Goal: Task Accomplishment & Management: Complete application form

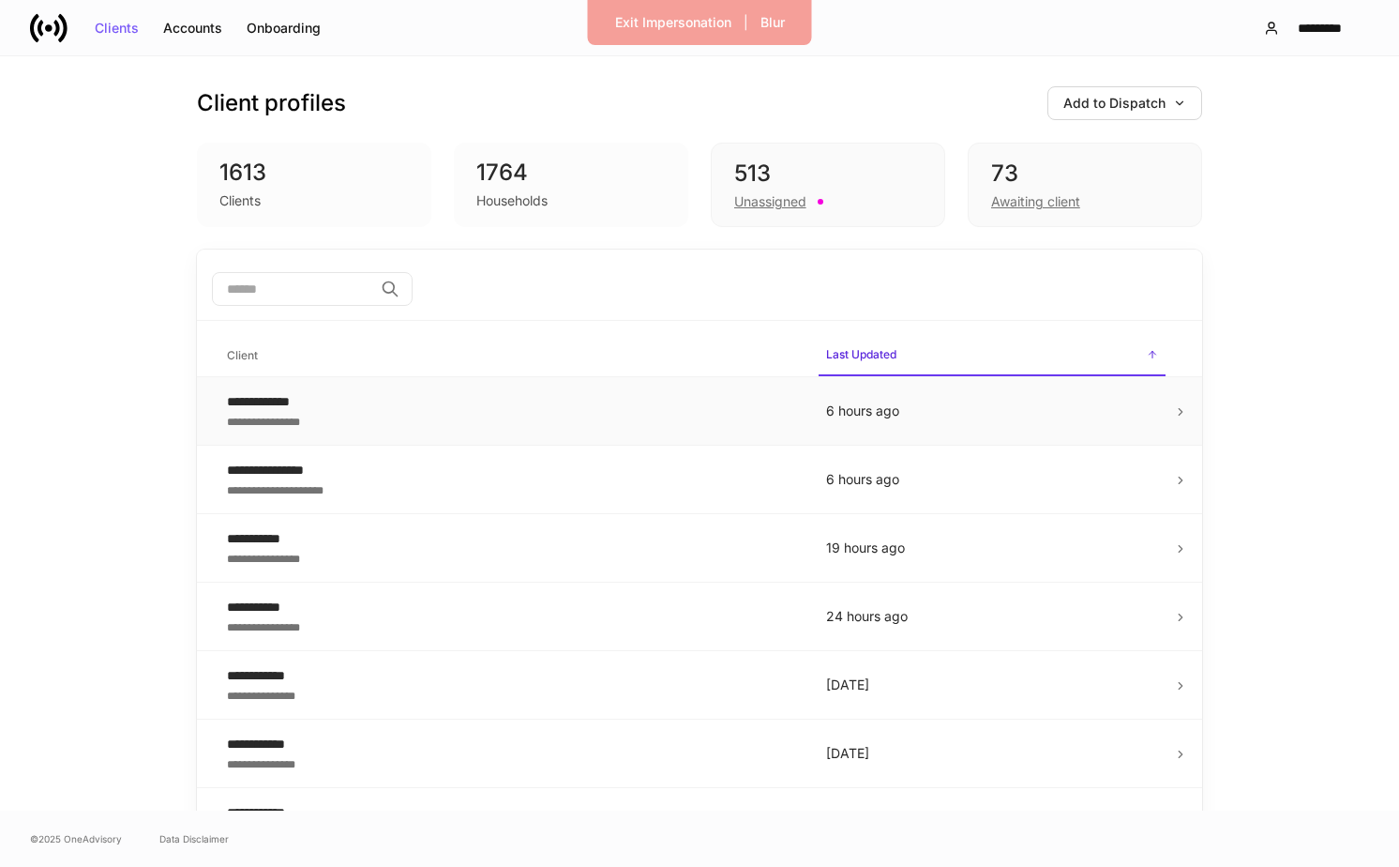
click at [605, 389] on td "**********" at bounding box center [511, 411] width 599 height 68
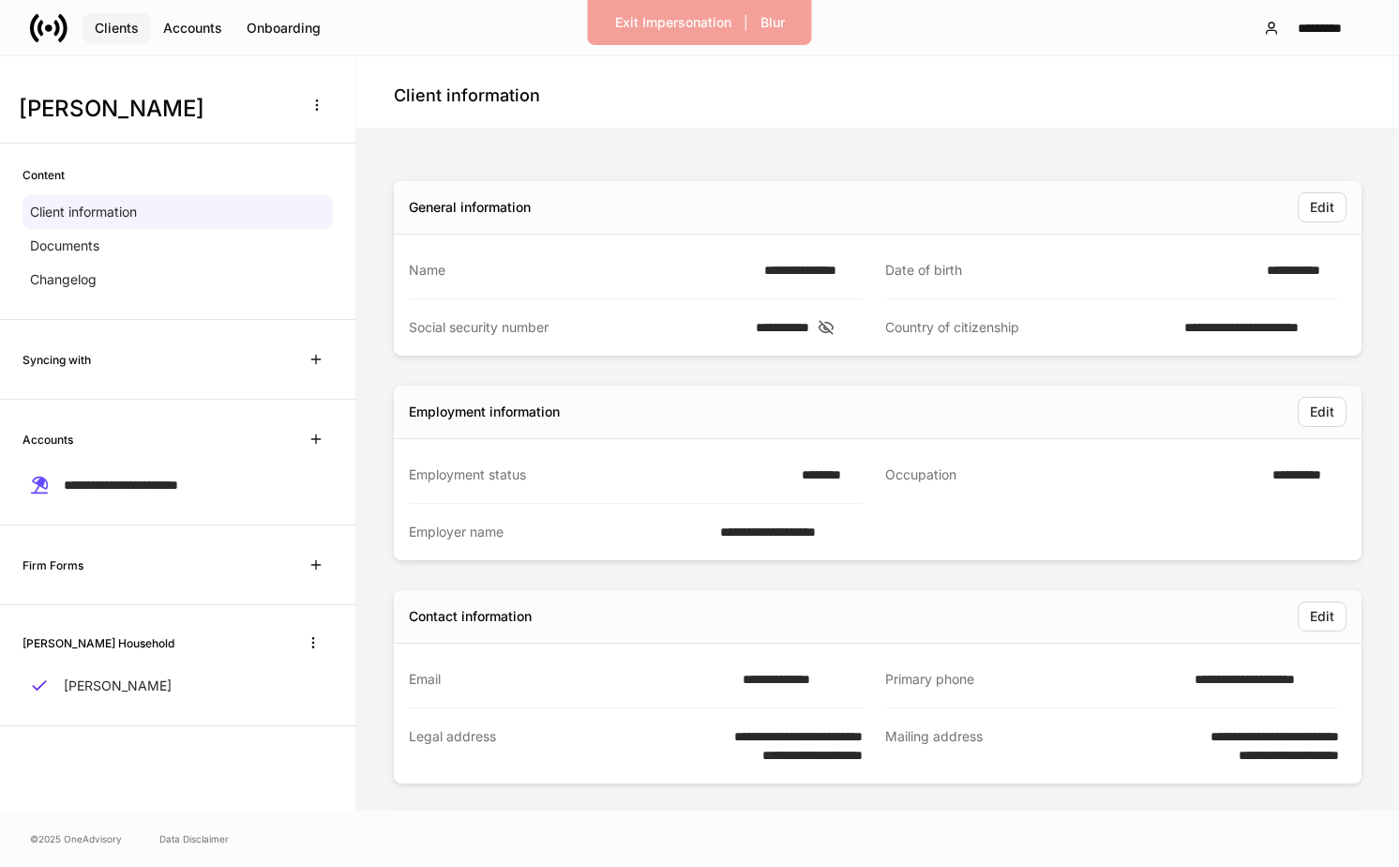
click at [117, 27] on div "Clients" at bounding box center [117, 28] width 44 height 13
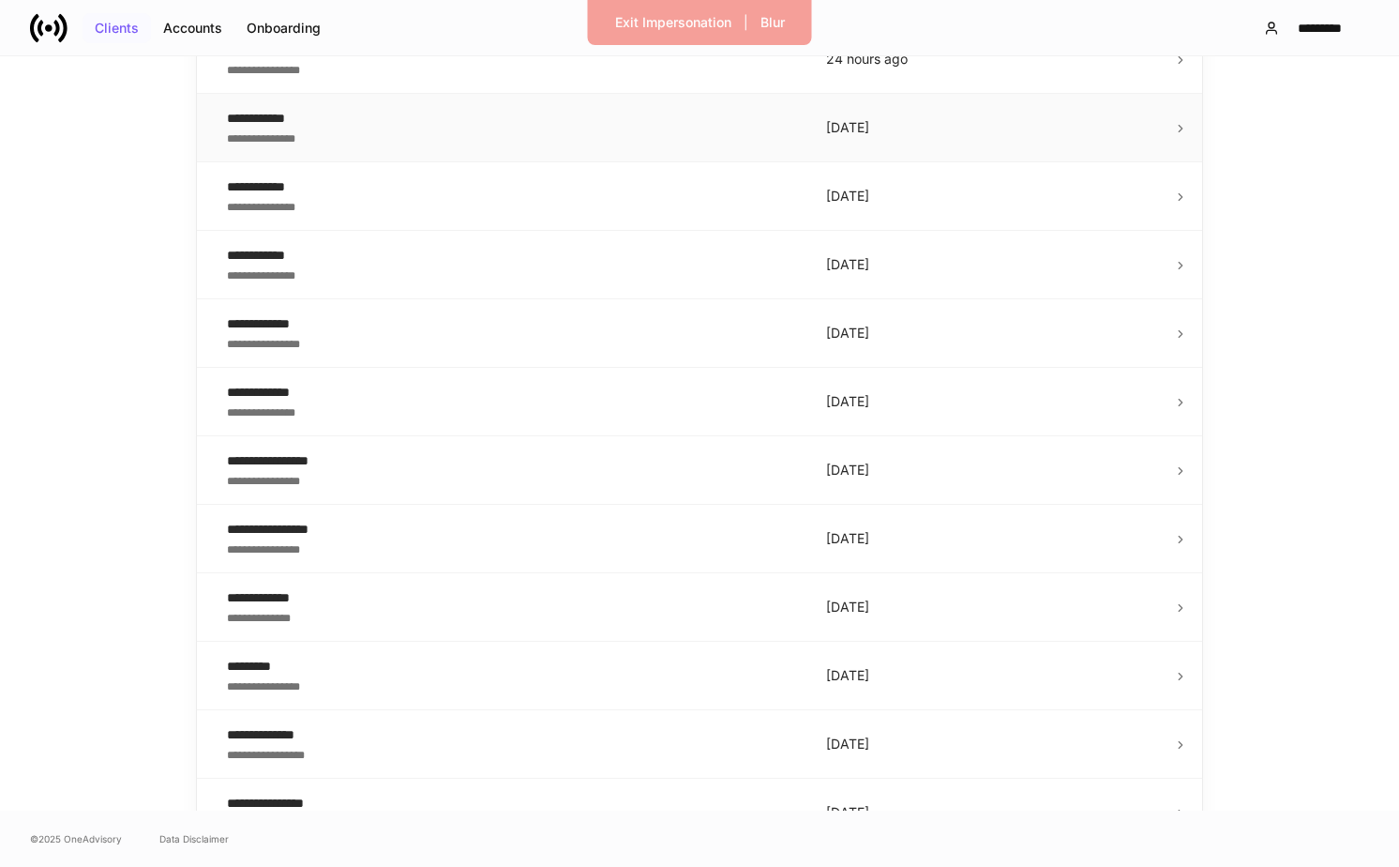
scroll to position [934, 0]
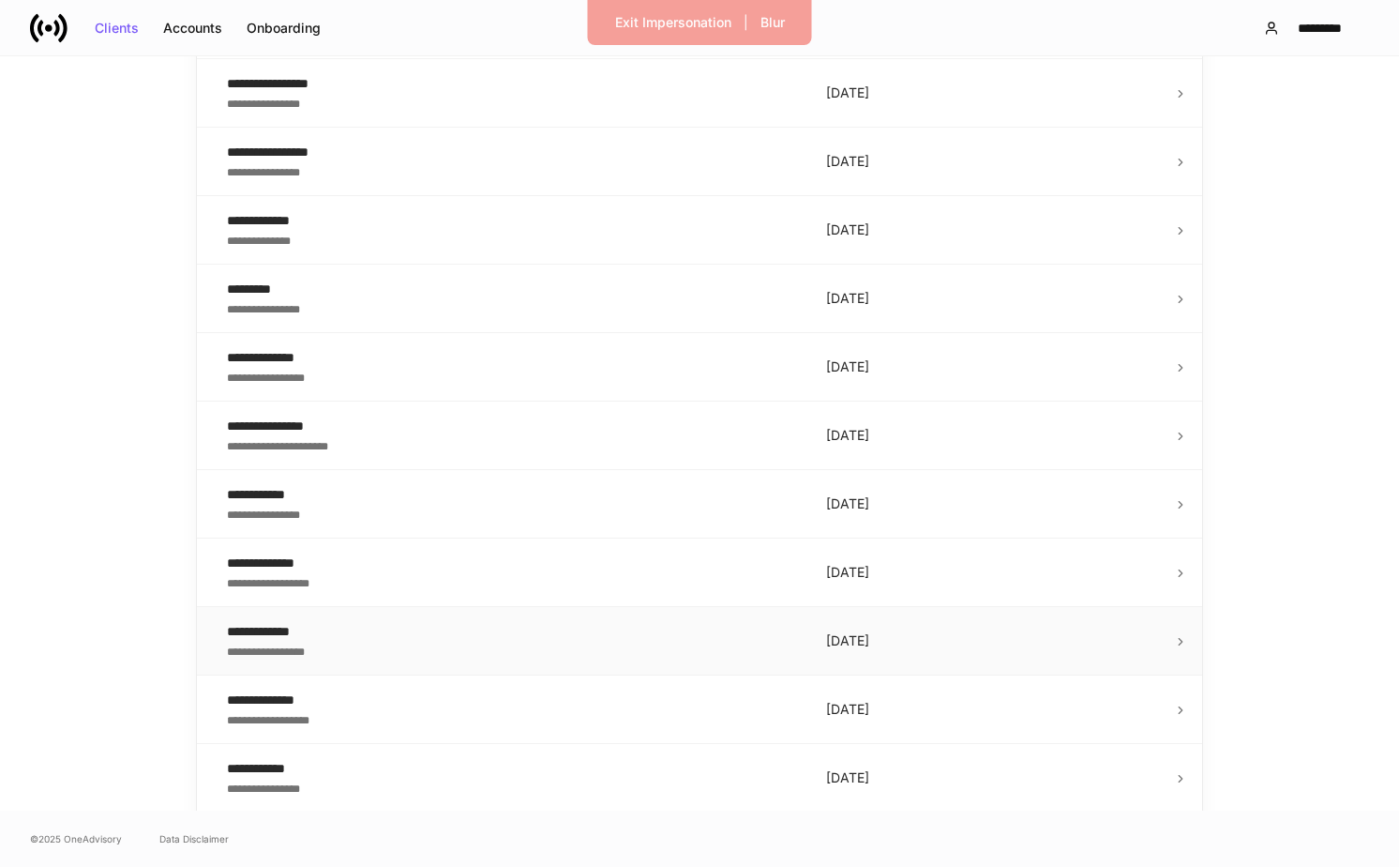
click at [630, 622] on div "**********" at bounding box center [511, 631] width 569 height 19
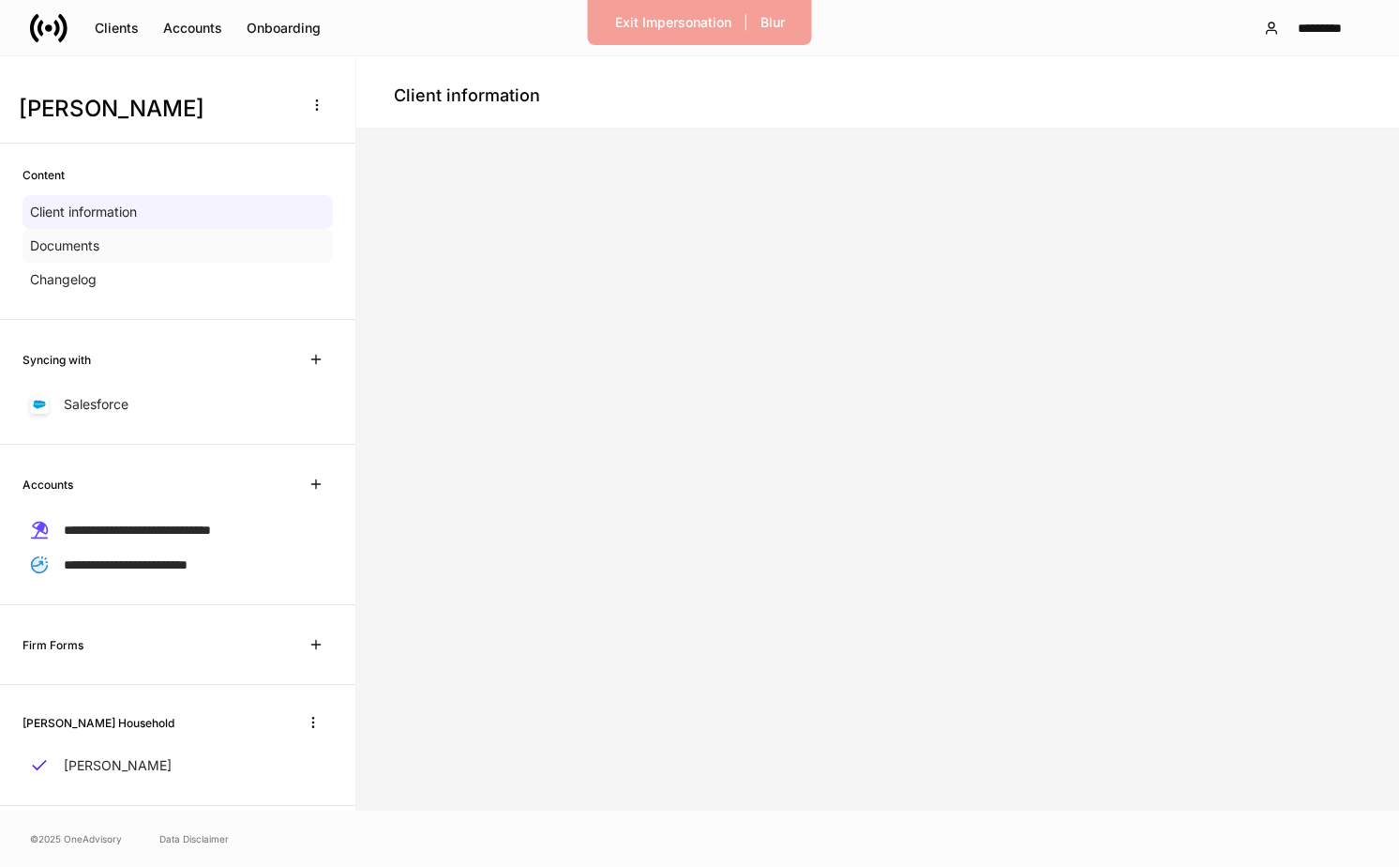
click at [262, 260] on div "Documents" at bounding box center [178, 246] width 310 height 34
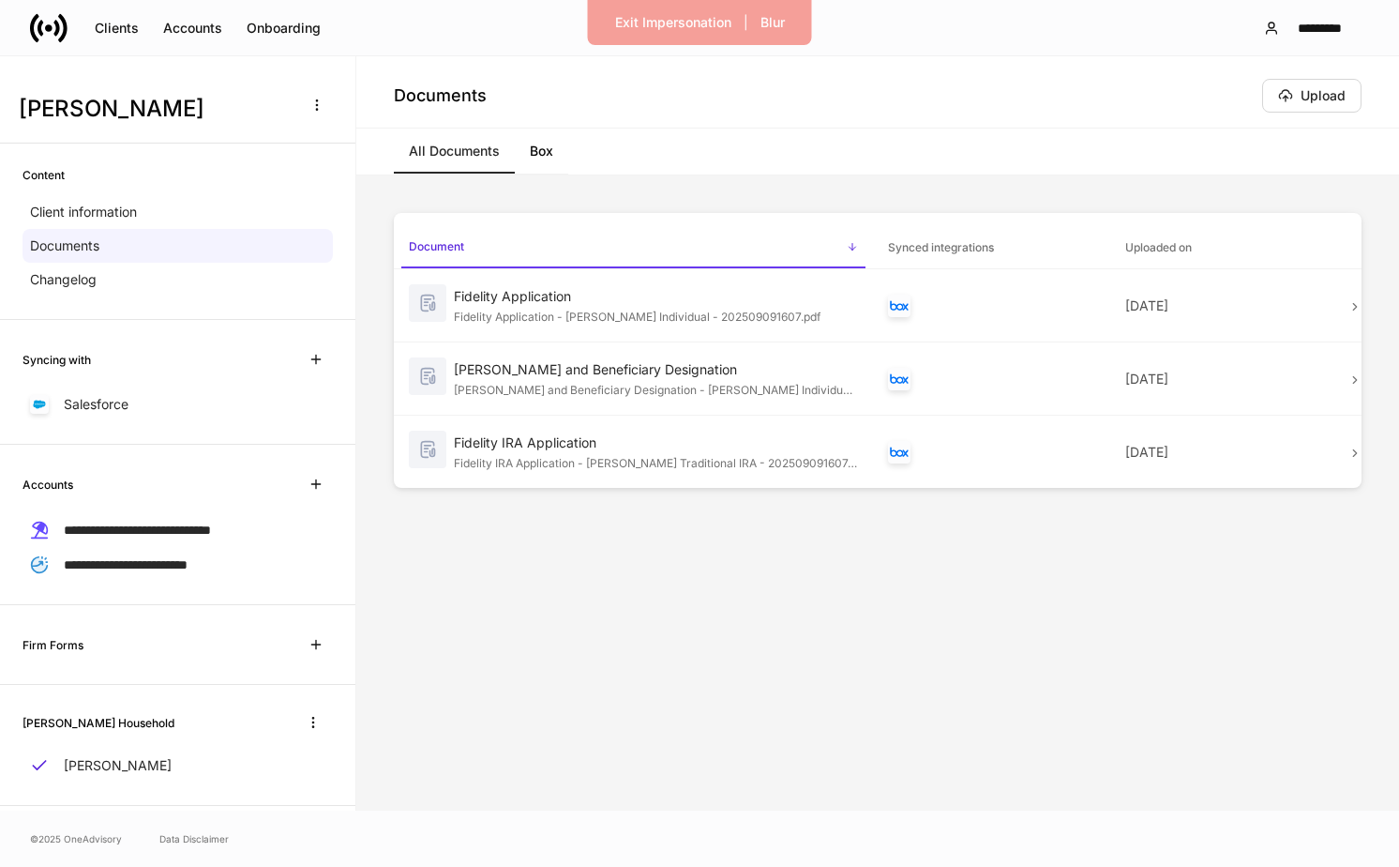
click at [548, 140] on link "Box" at bounding box center [541, 150] width 53 height 45
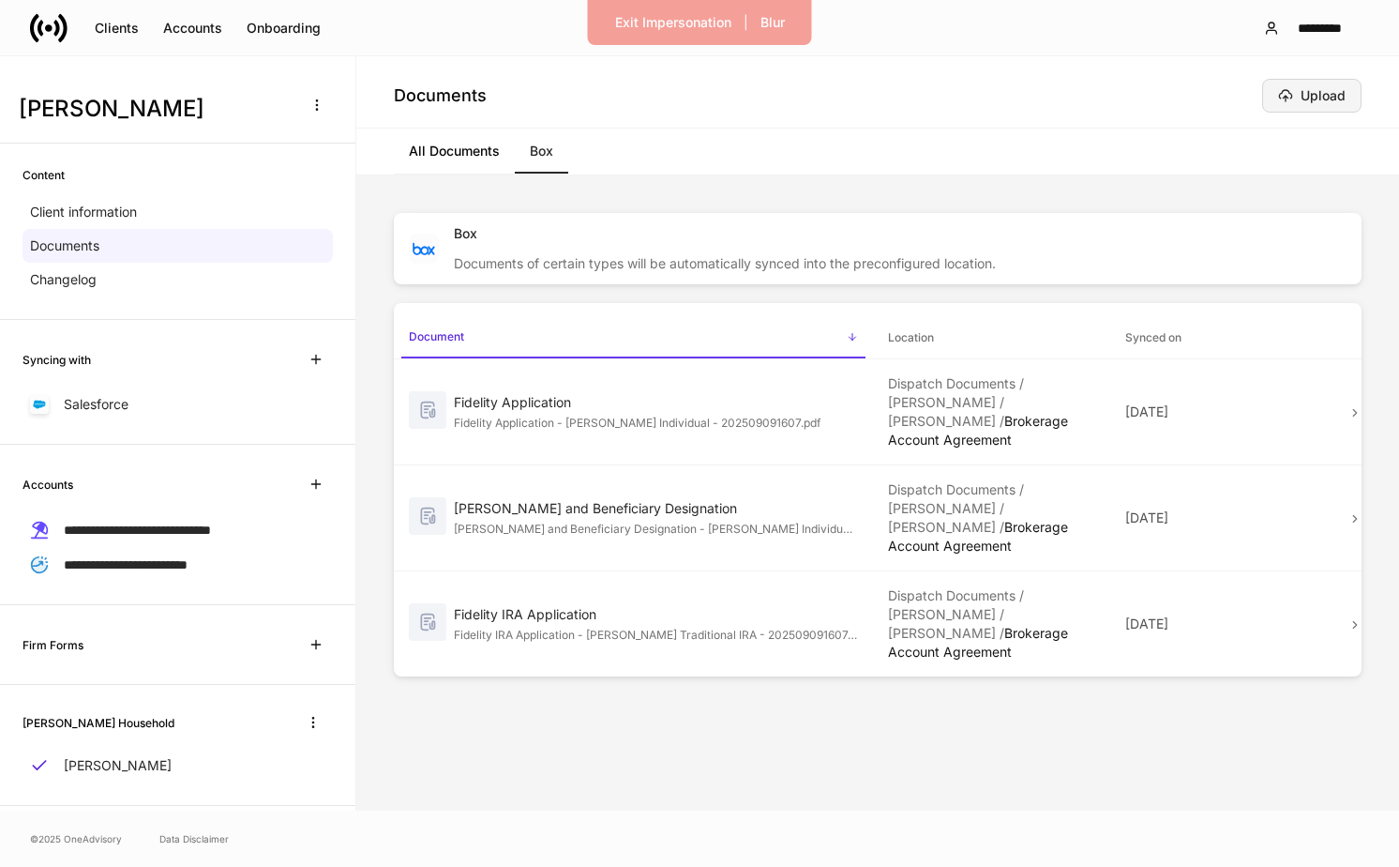
click at [1333, 82] on button "Upload" at bounding box center [1311, 96] width 99 height 34
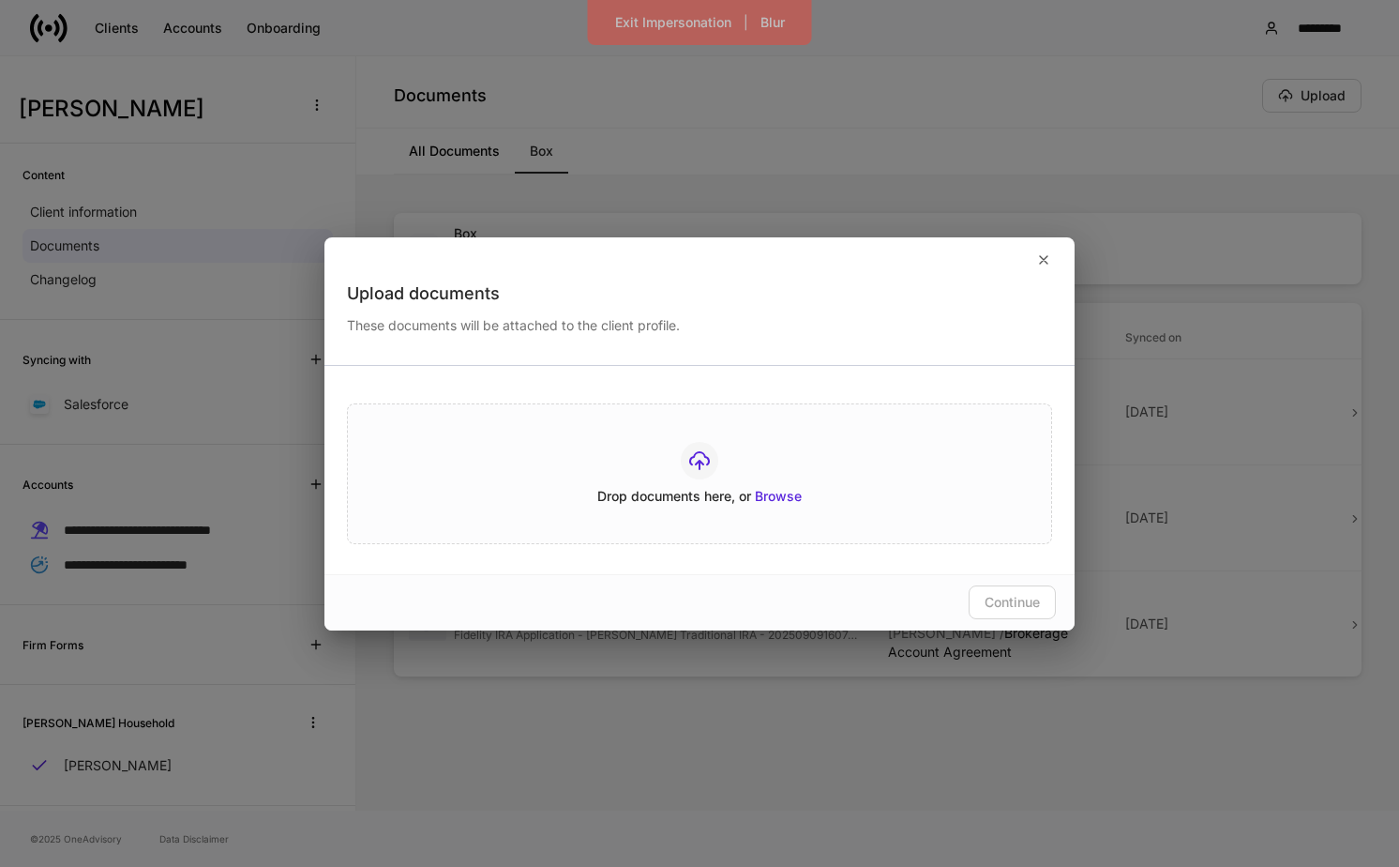
click at [762, 506] on div "Drop documents here, or Browse" at bounding box center [699, 473] width 705 height 141
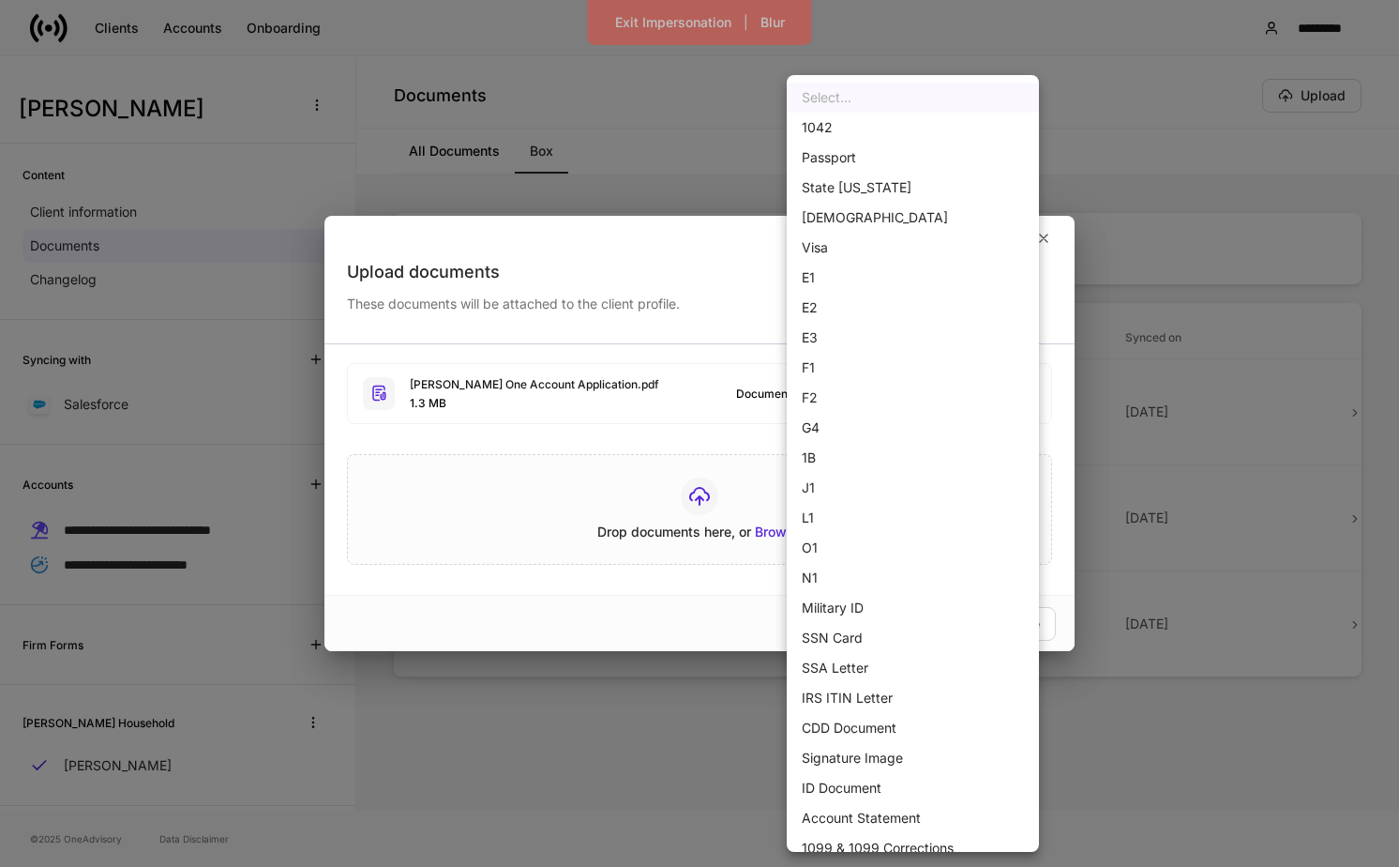
click at [943, 382] on body "**********" at bounding box center [699, 433] width 1399 height 867
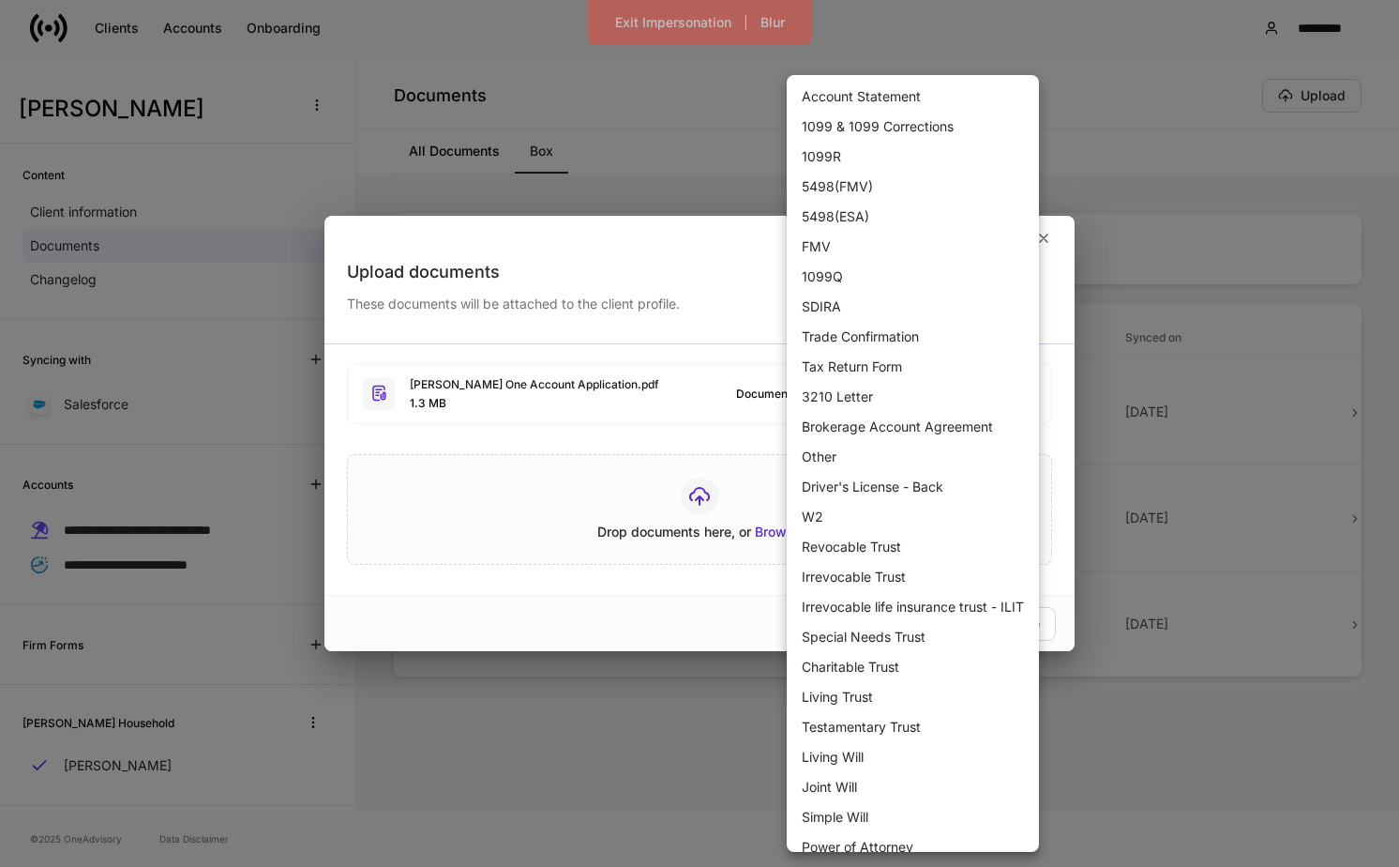
scroll to position [1129, 0]
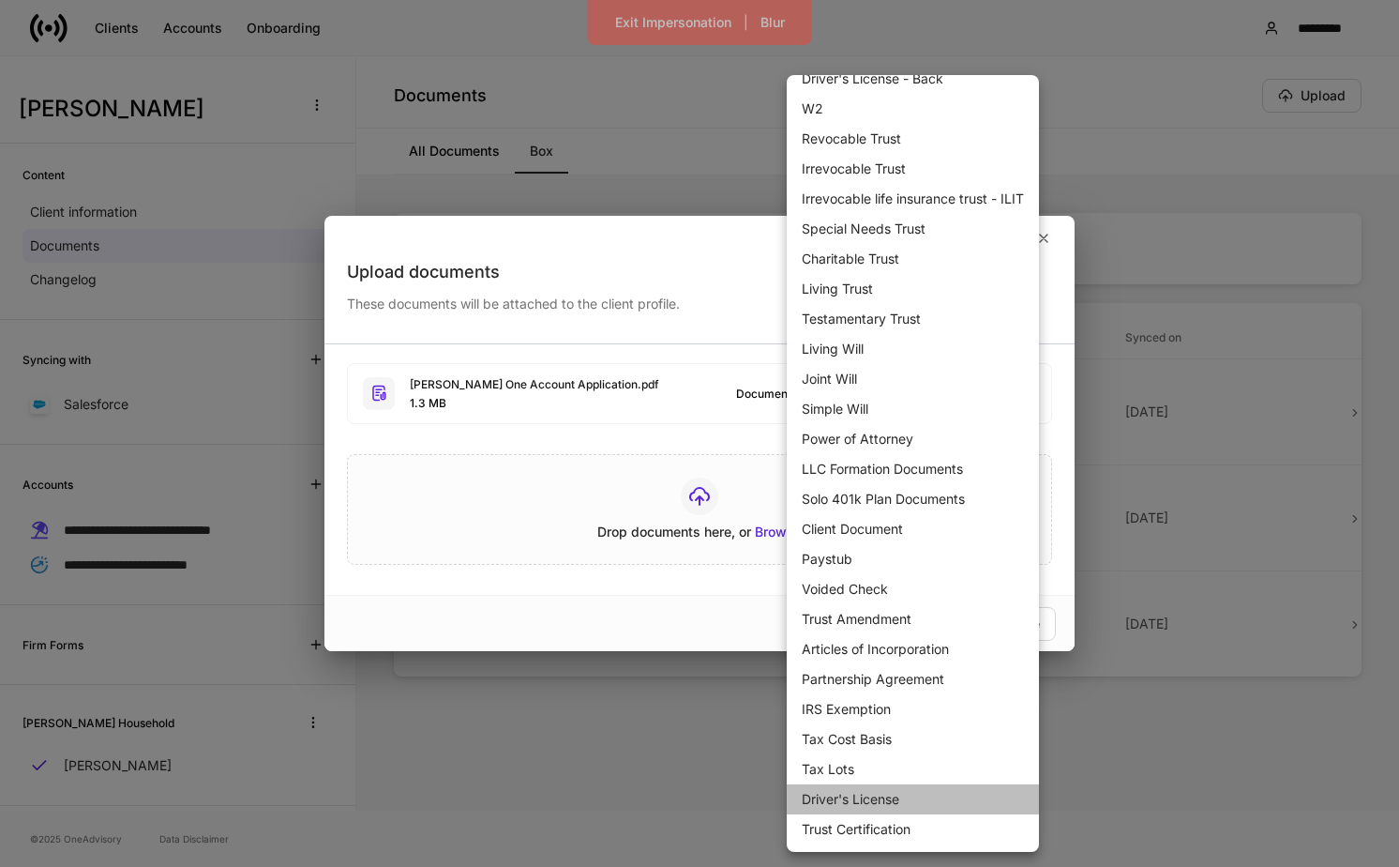
click at [921, 794] on li "Driver's License" at bounding box center [913, 799] width 252 height 30
type input "***"
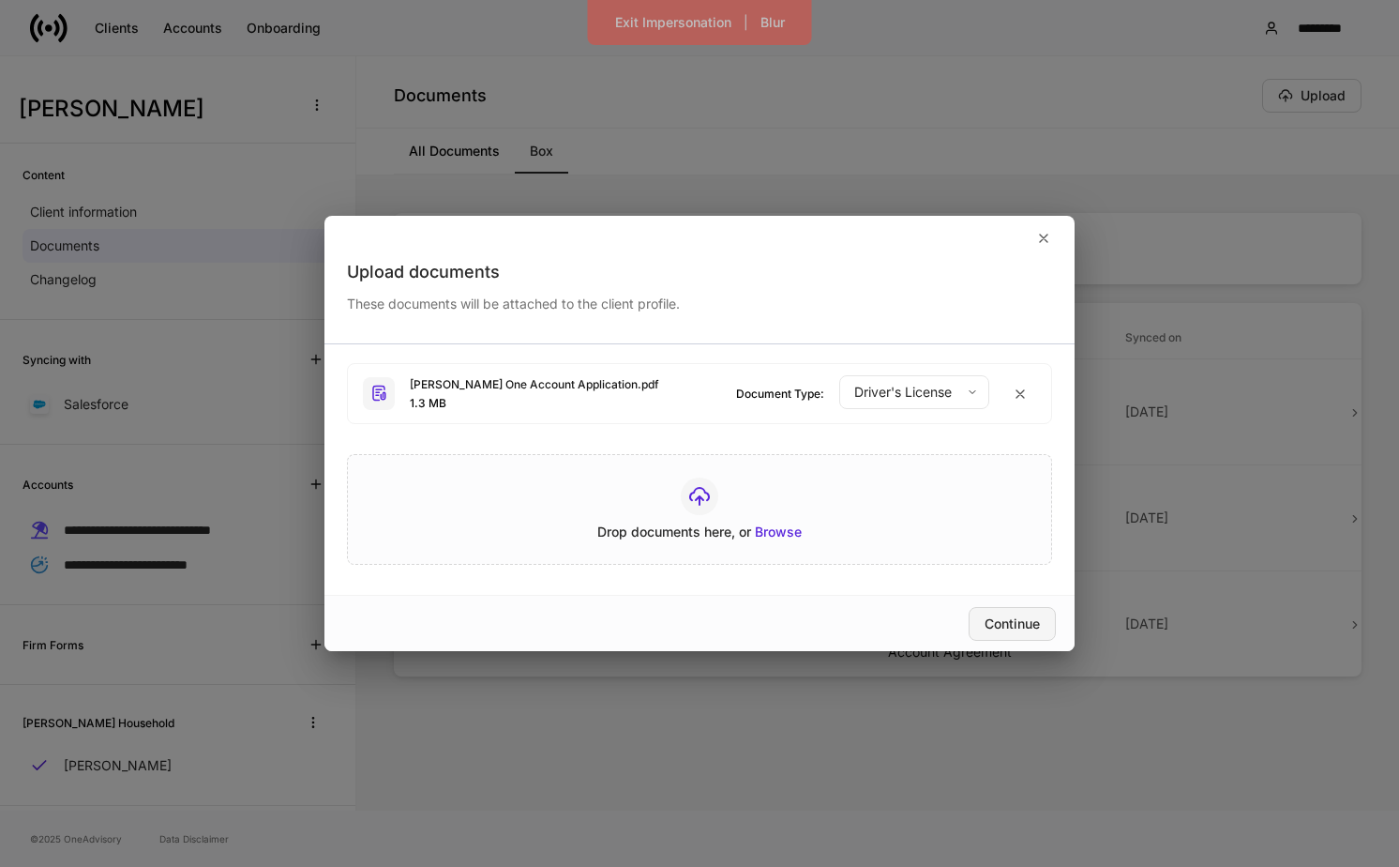
click at [1009, 617] on div "Continue" at bounding box center [1012, 623] width 55 height 13
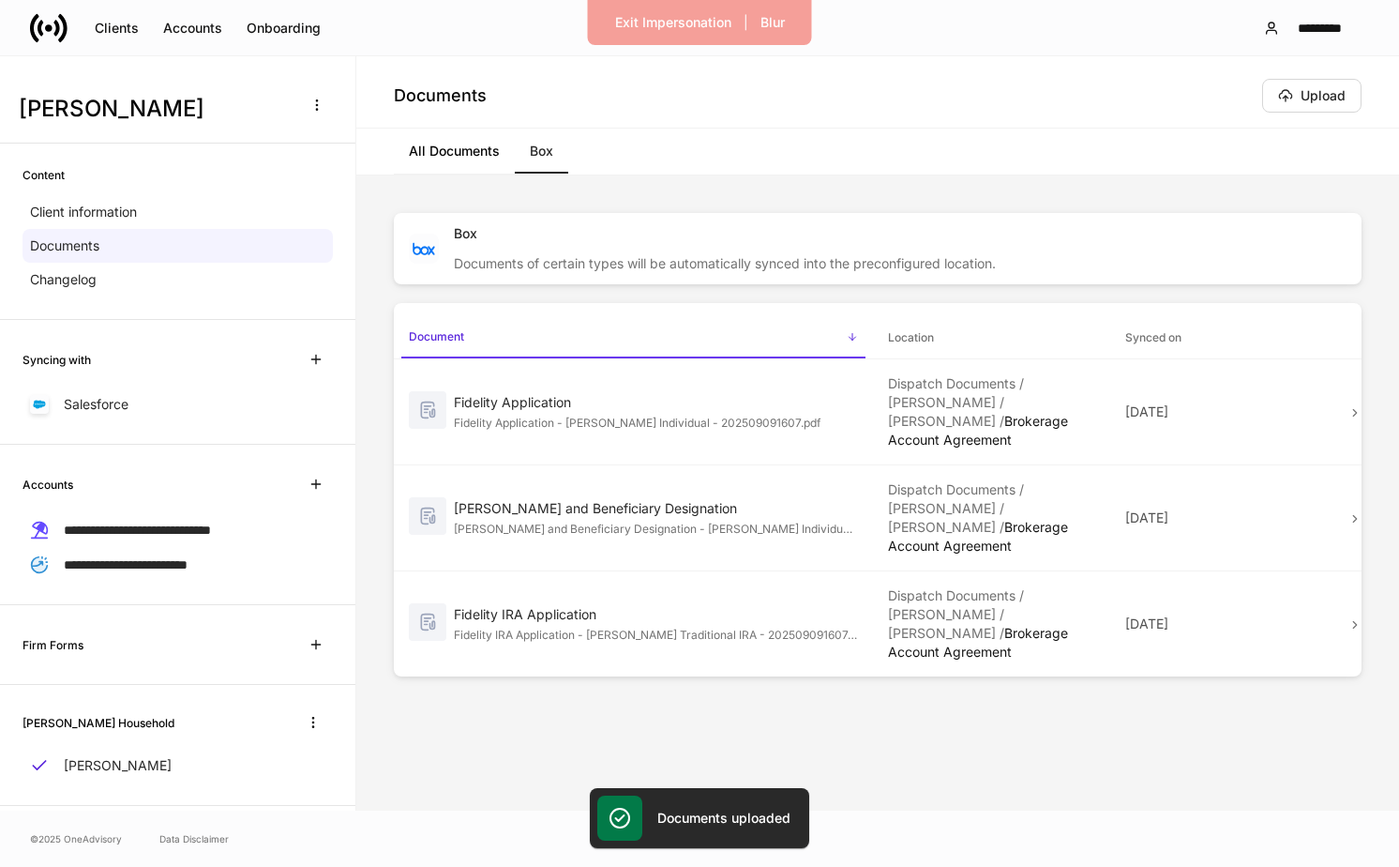
click at [1017, 706] on div "Box Documents of certain types will be automatically synced into the preconfigu…" at bounding box center [878, 493] width 968 height 560
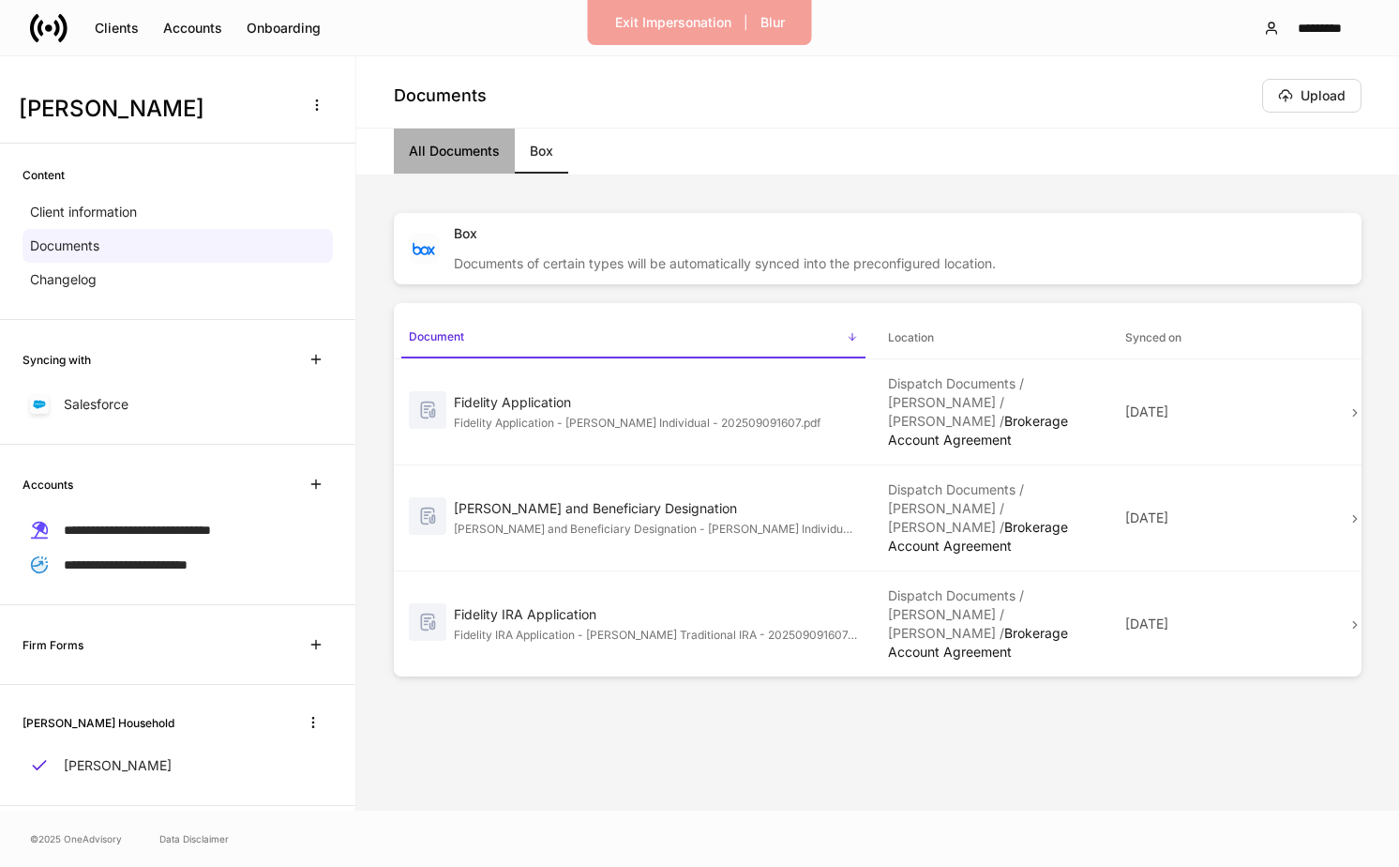
click at [467, 154] on link "All Documents" at bounding box center [454, 150] width 121 height 45
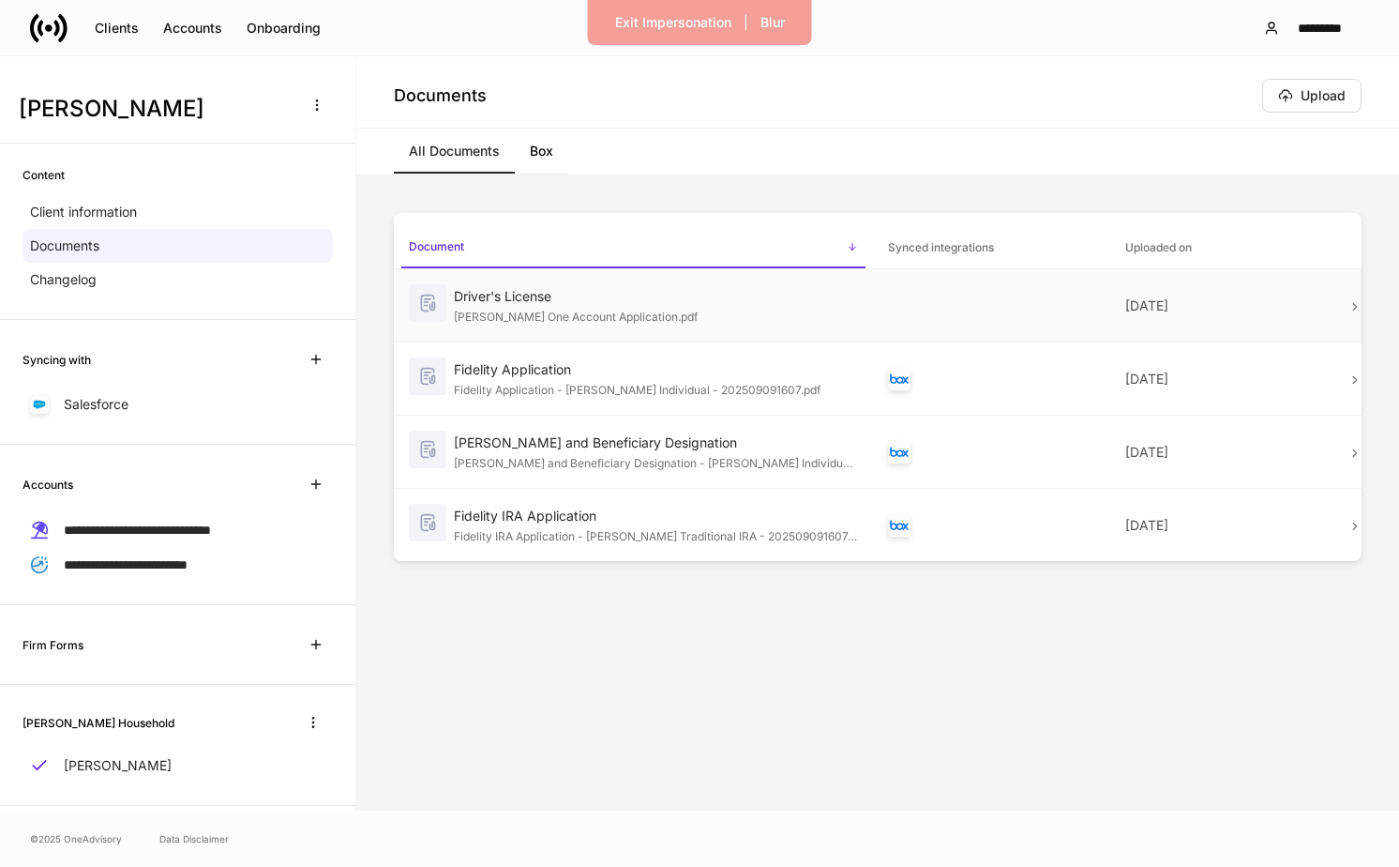
click at [732, 315] on div "[PERSON_NAME] One Account Application.pdf" at bounding box center [656, 315] width 404 height 19
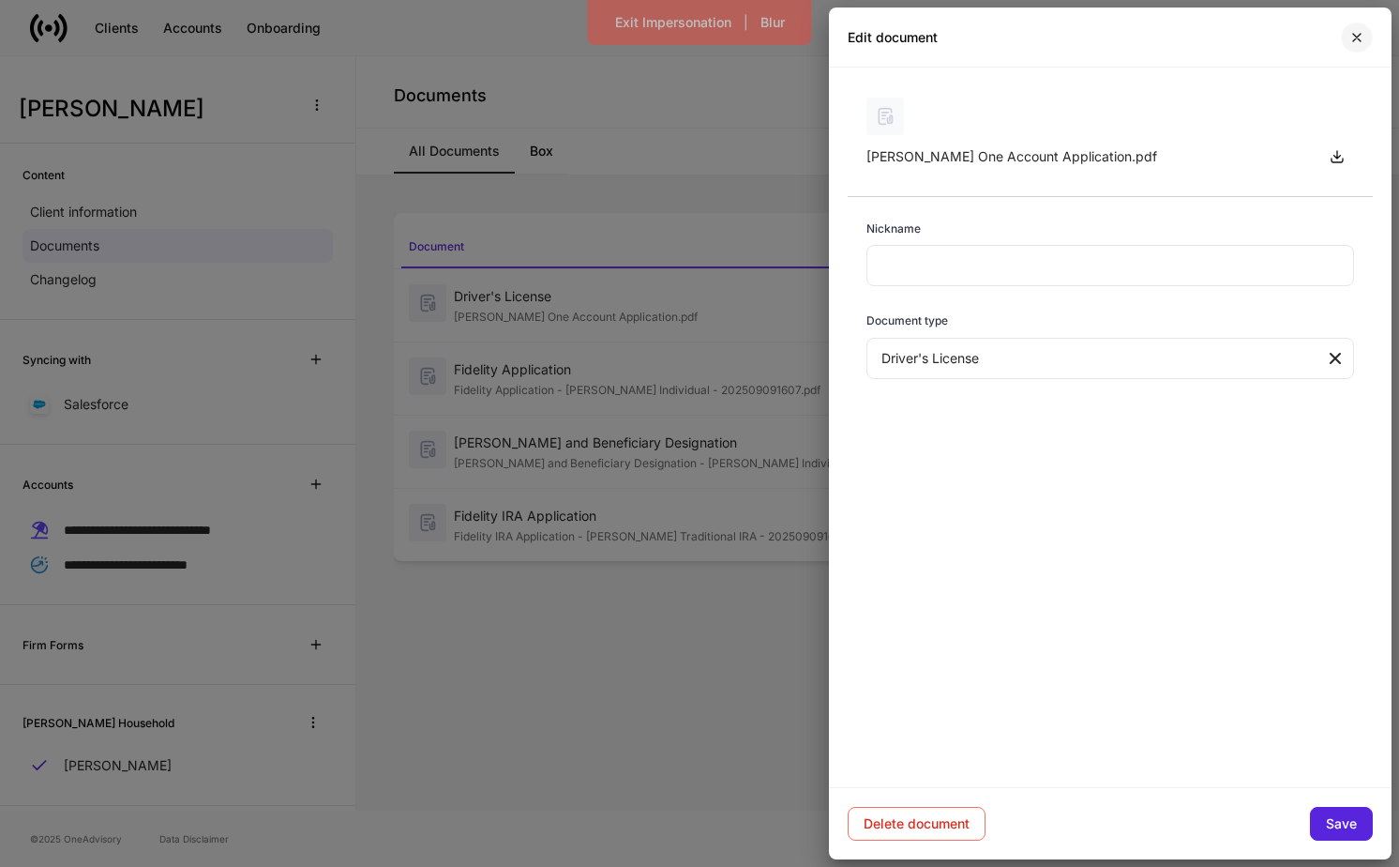
click at [1368, 43] on button "button" at bounding box center [1357, 38] width 32 height 30
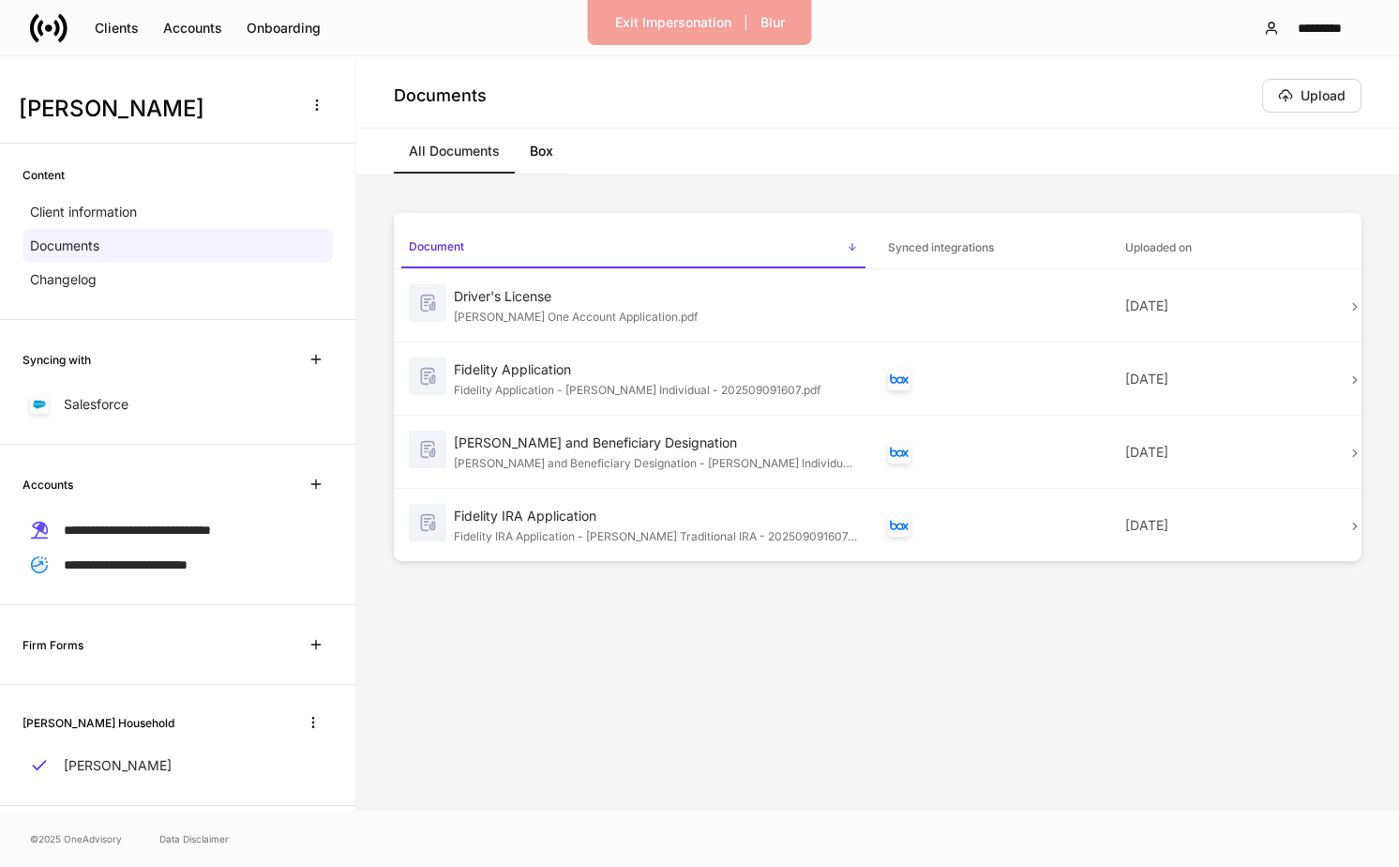
click at [1155, 152] on div "All Documents Box" at bounding box center [877, 151] width 1043 height 47
click at [1206, 282] on td "[DATE]" at bounding box center [1228, 305] width 237 height 73
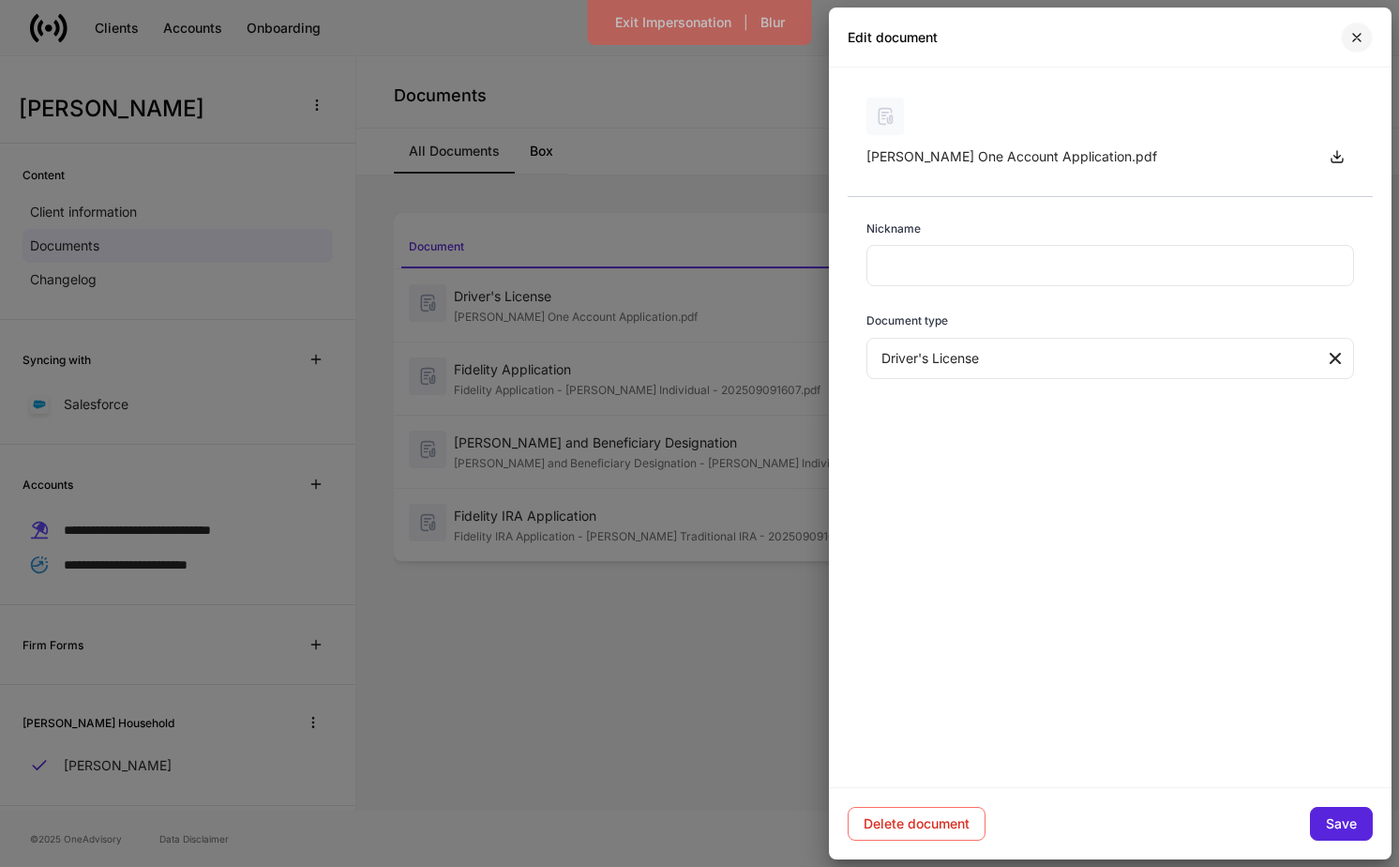
click at [1354, 46] on button "button" at bounding box center [1357, 38] width 32 height 30
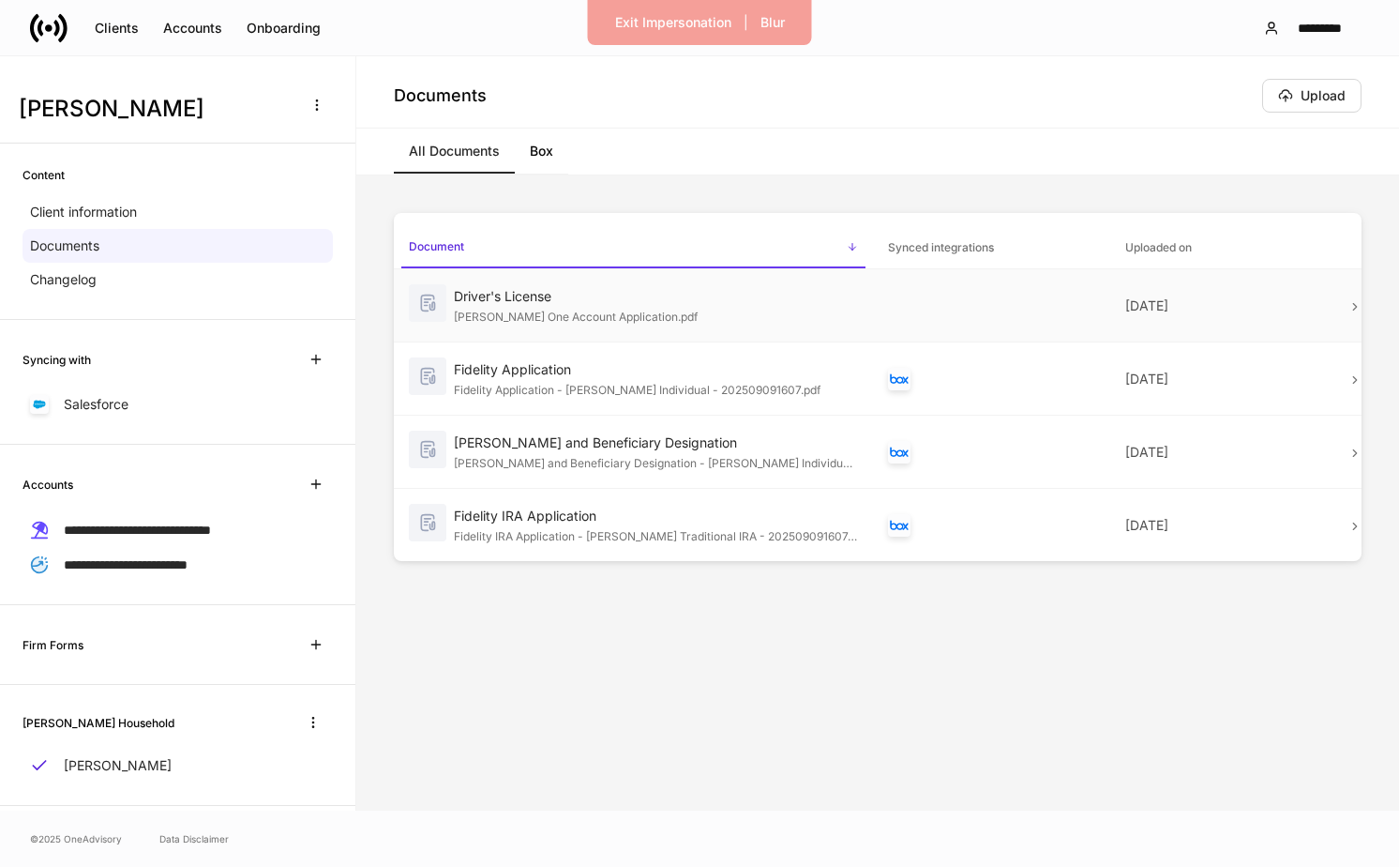
click at [800, 322] on div "[PERSON_NAME] One Account Application.pdf" at bounding box center [656, 315] width 404 height 19
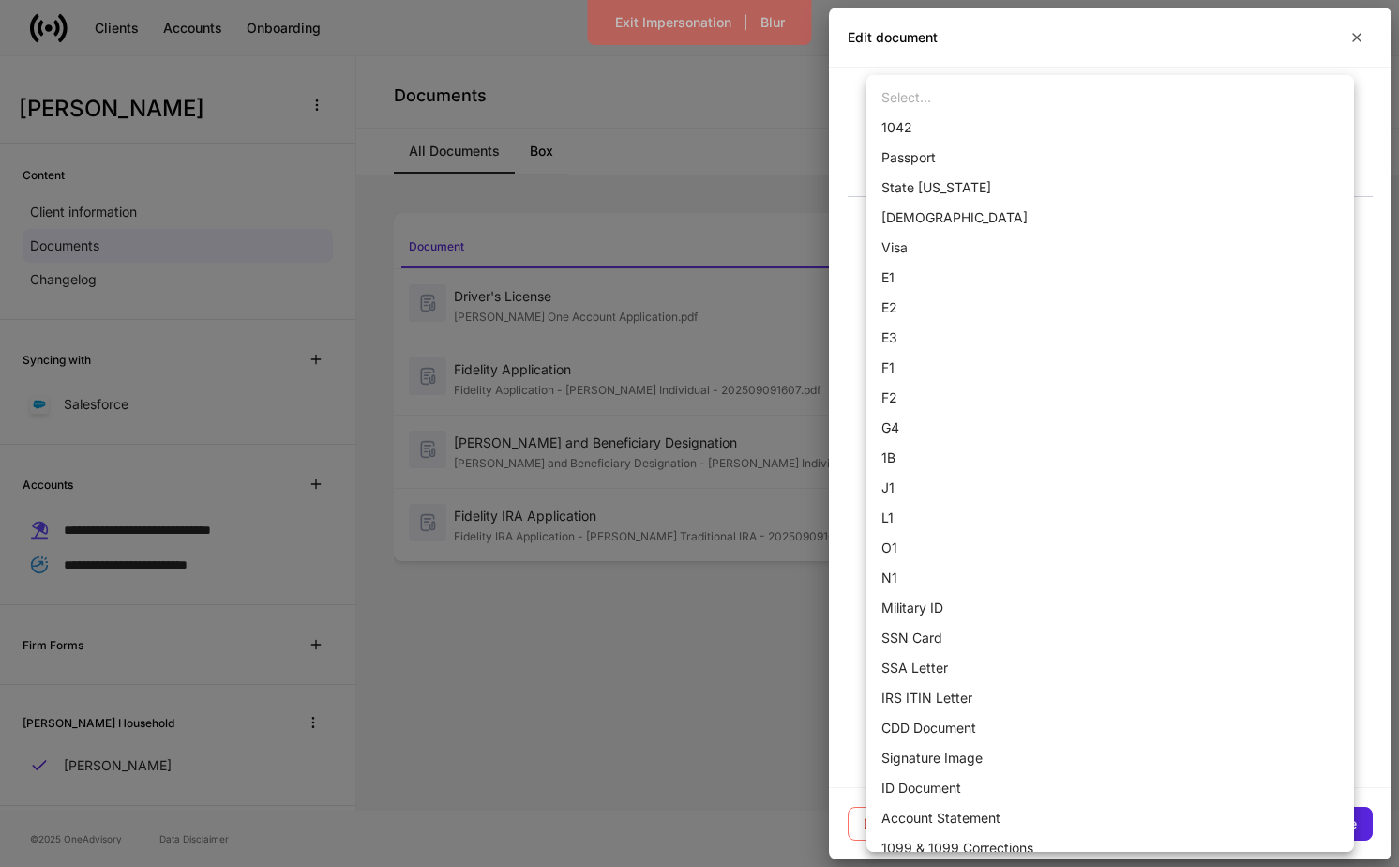
scroll to position [1129, 0]
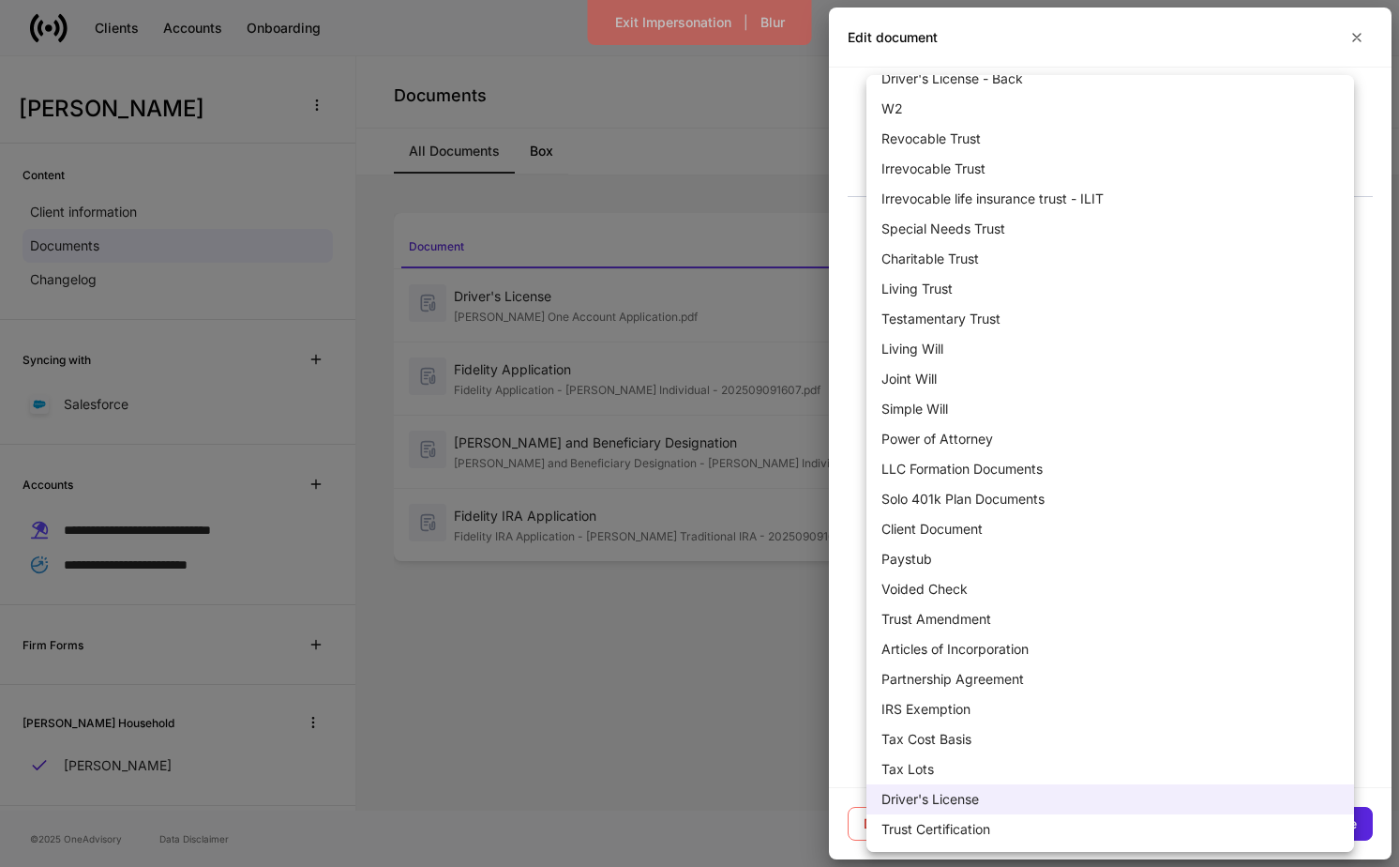
click at [994, 361] on body "**********" at bounding box center [699, 433] width 1399 height 867
click at [712, 646] on div at bounding box center [699, 433] width 1399 height 867
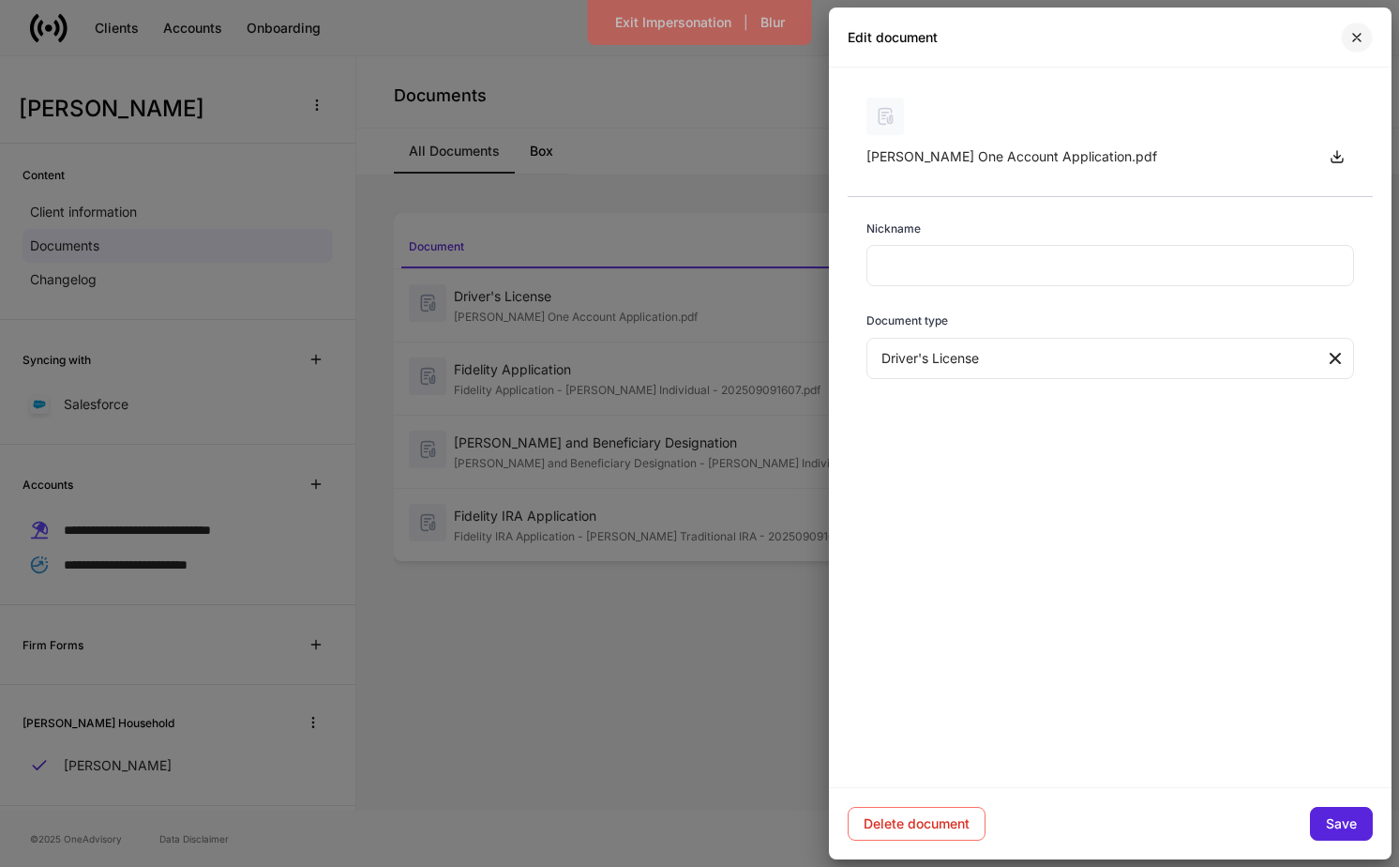
click at [1357, 41] on icon "button" at bounding box center [1357, 37] width 15 height 15
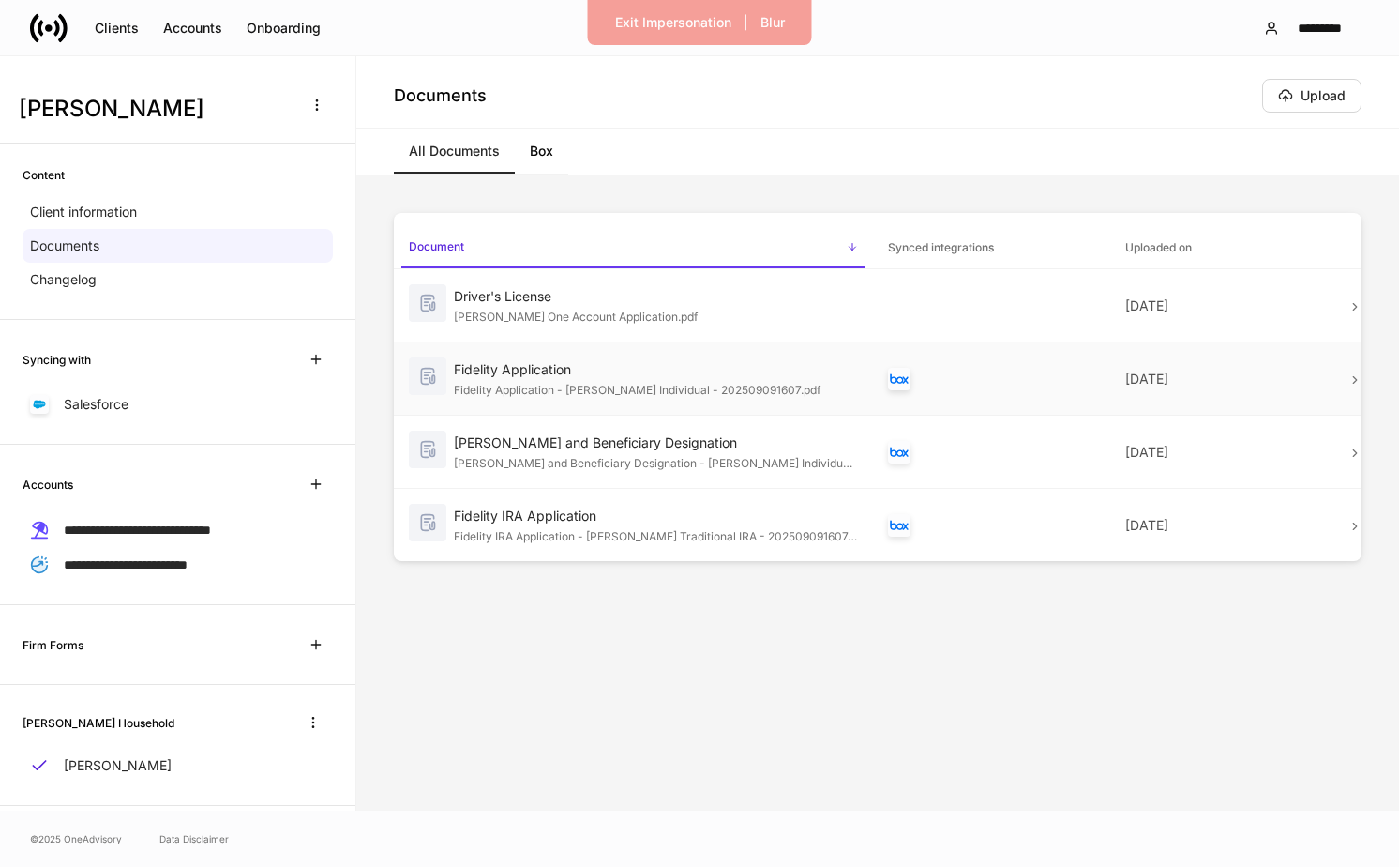
click at [1171, 380] on p "Sep 9" at bounding box center [1228, 379] width 207 height 19
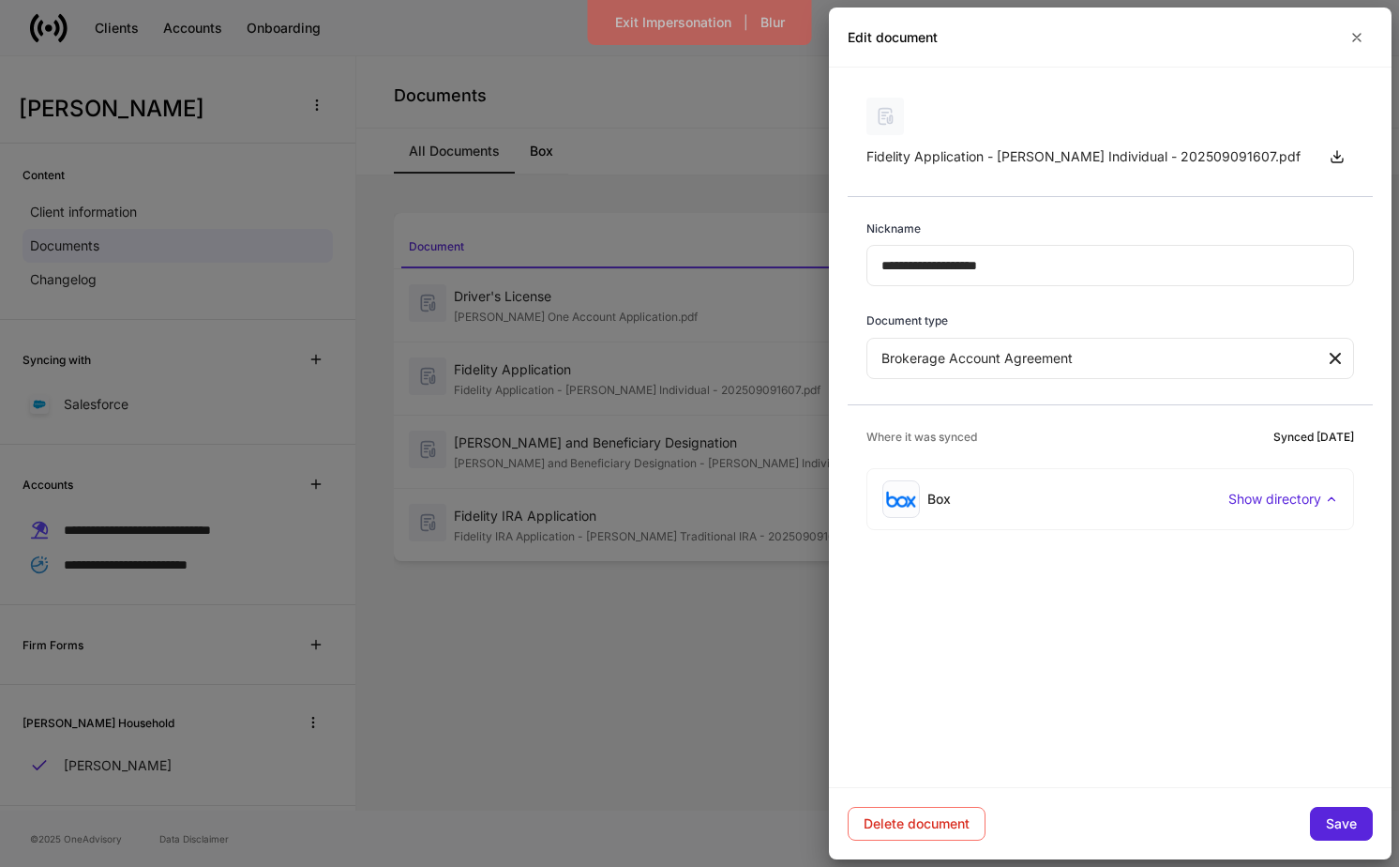
click at [1277, 499] on p "Show directory" at bounding box center [1275, 499] width 93 height 19
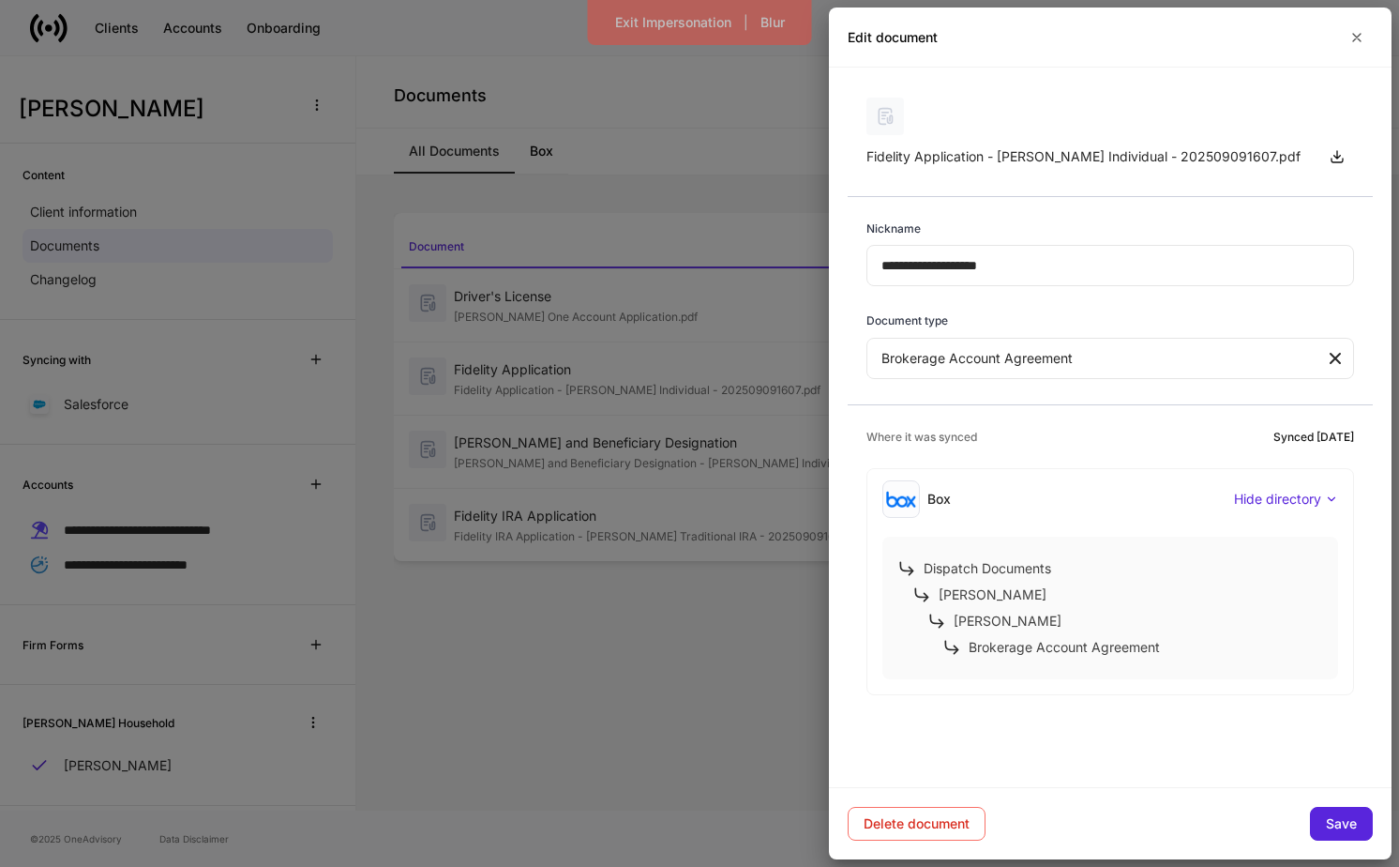
click at [680, 636] on div at bounding box center [699, 433] width 1399 height 867
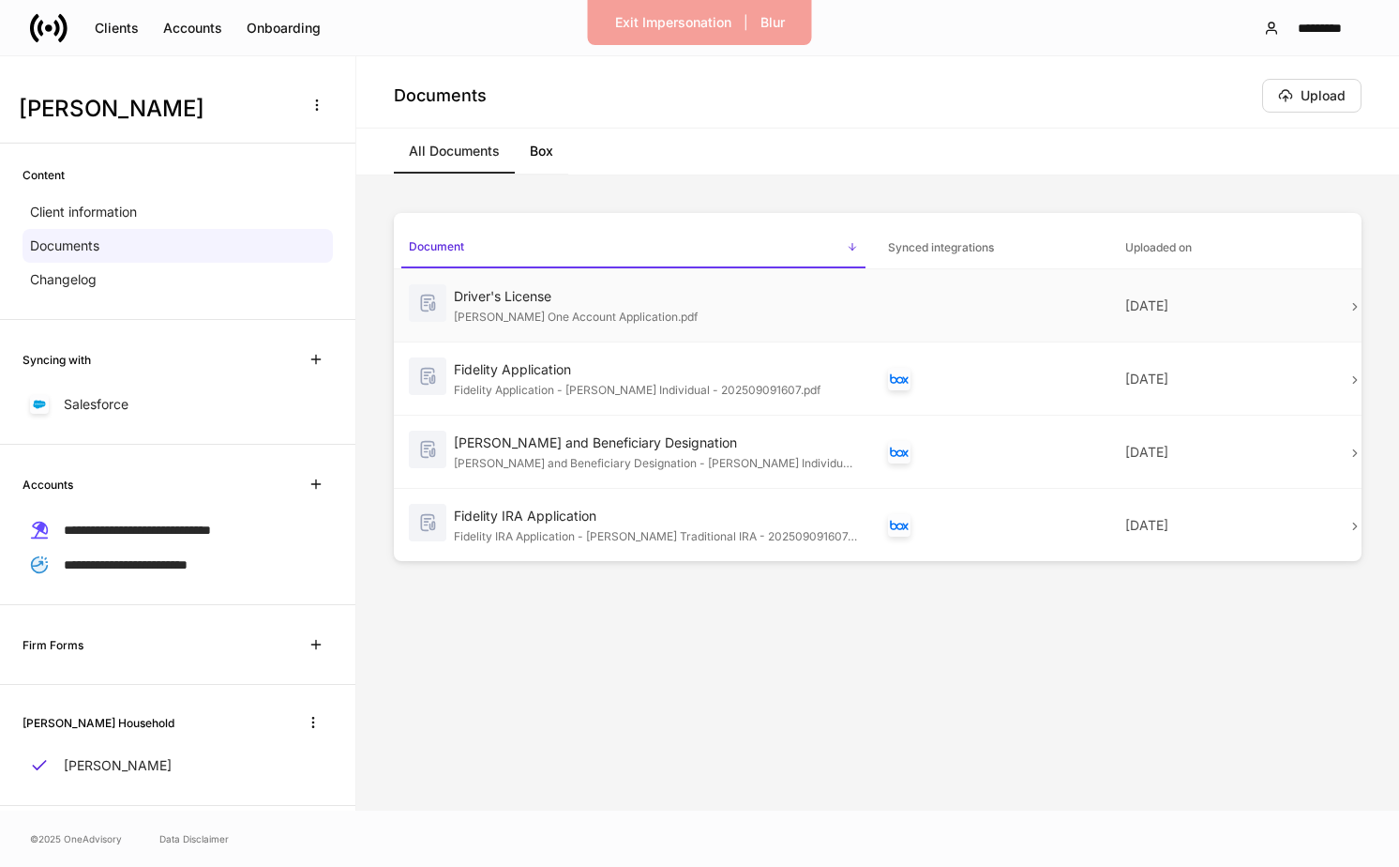
click at [982, 315] on td at bounding box center [991, 305] width 237 height 73
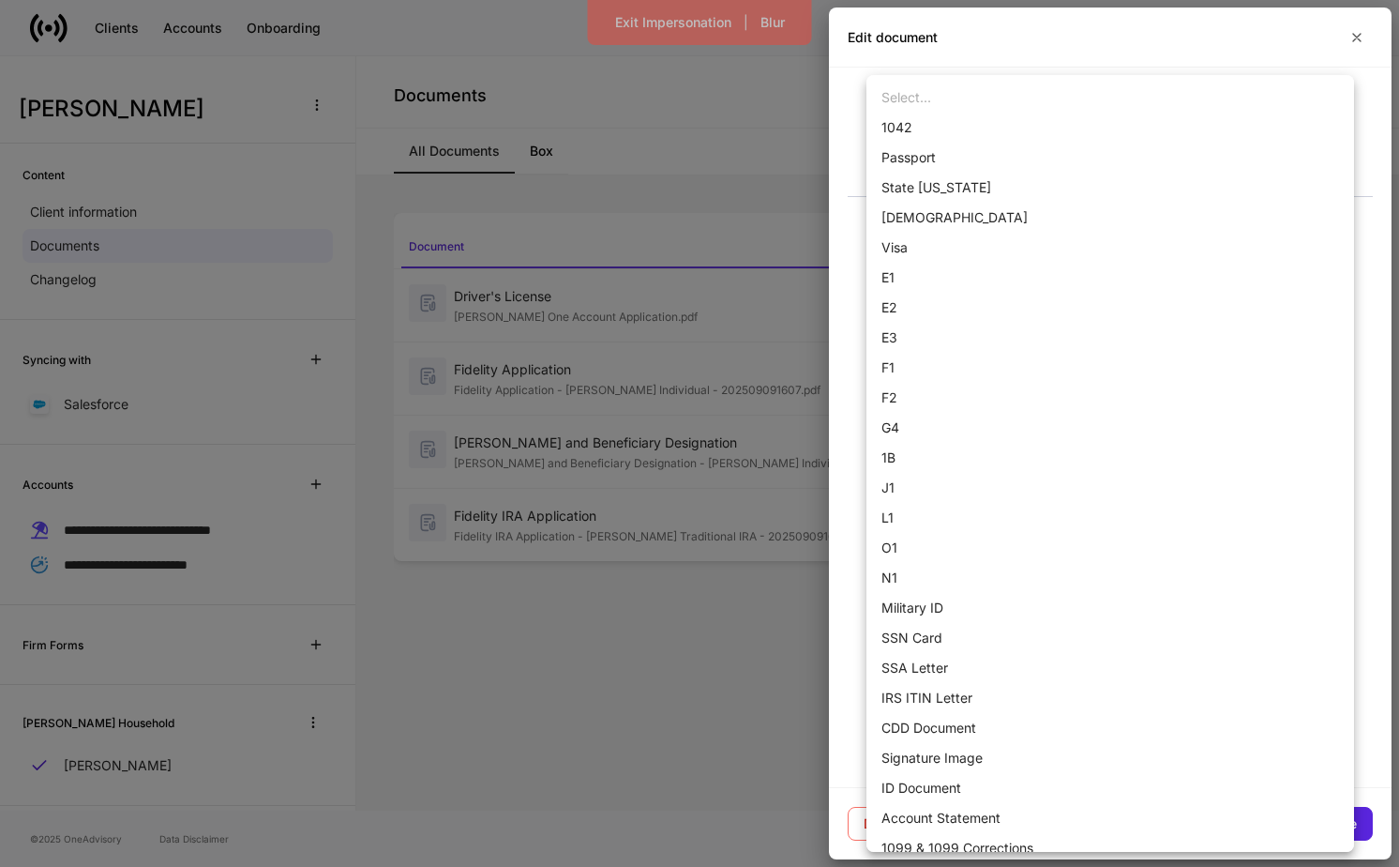
click at [1016, 345] on body "**********" at bounding box center [699, 433] width 1399 height 867
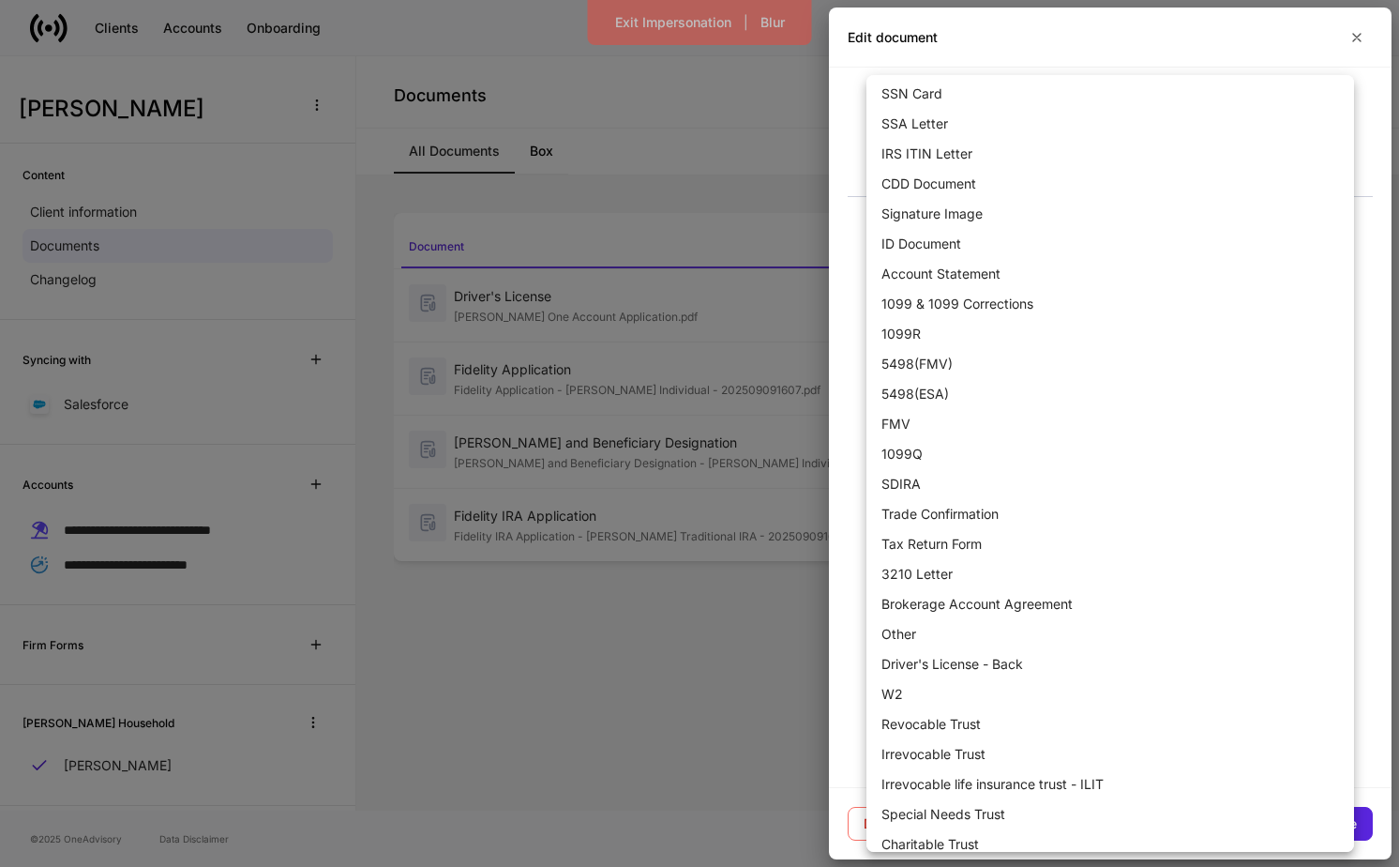
scroll to position [579, 0]
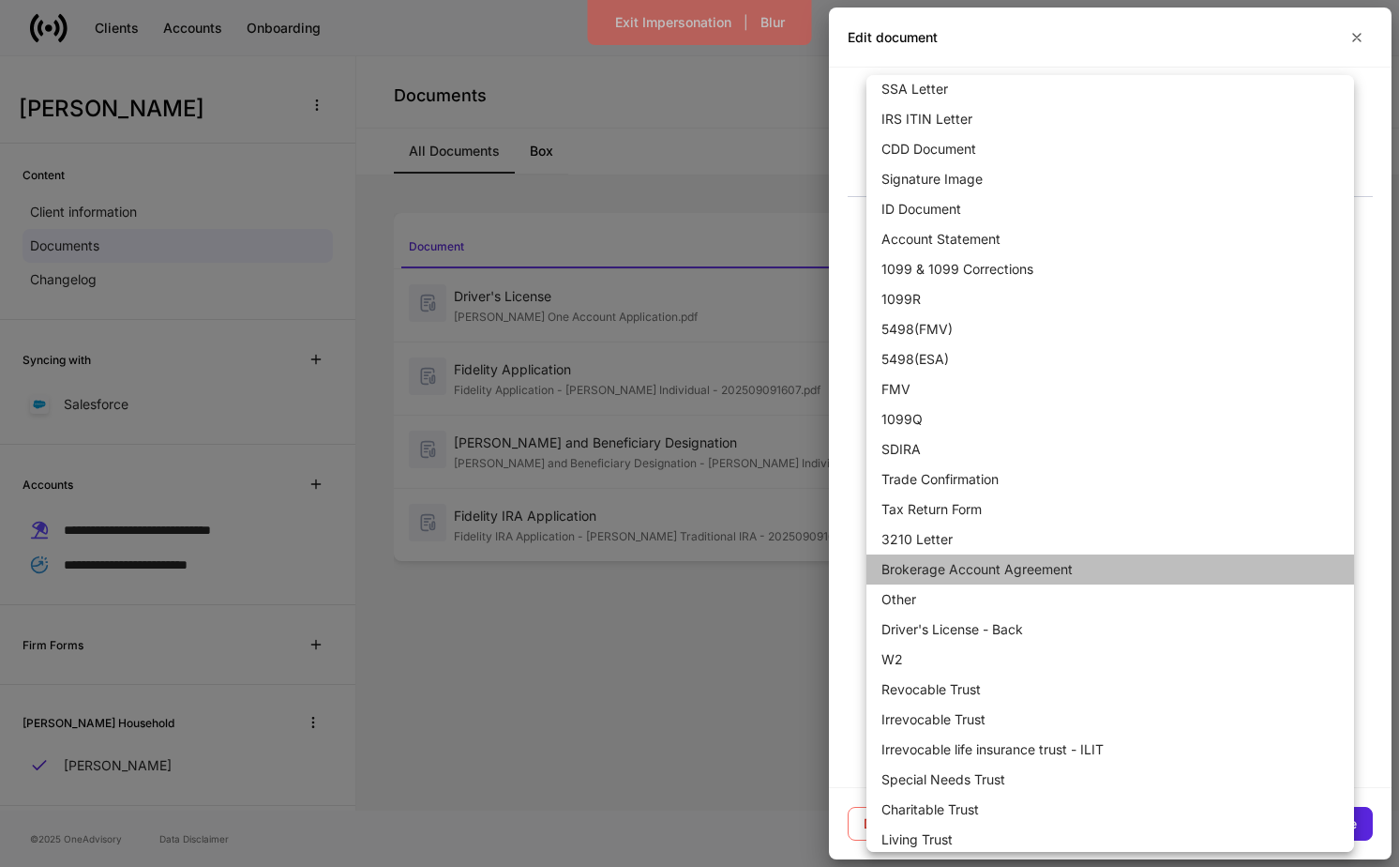
click at [1045, 573] on li "Brokerage Account Agreement" at bounding box center [1111, 569] width 488 height 30
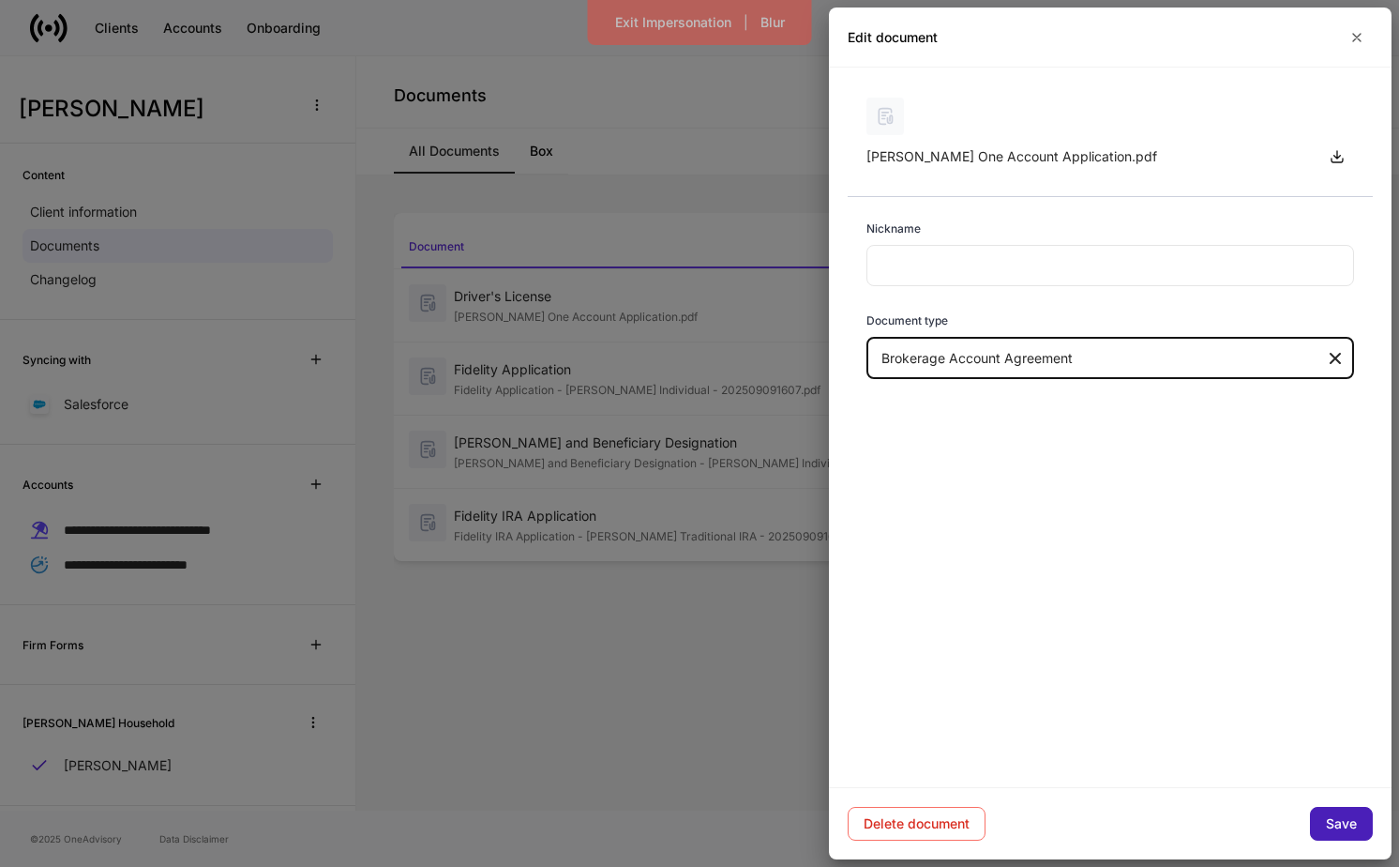
click at [1350, 818] on div "Save" at bounding box center [1341, 823] width 31 height 13
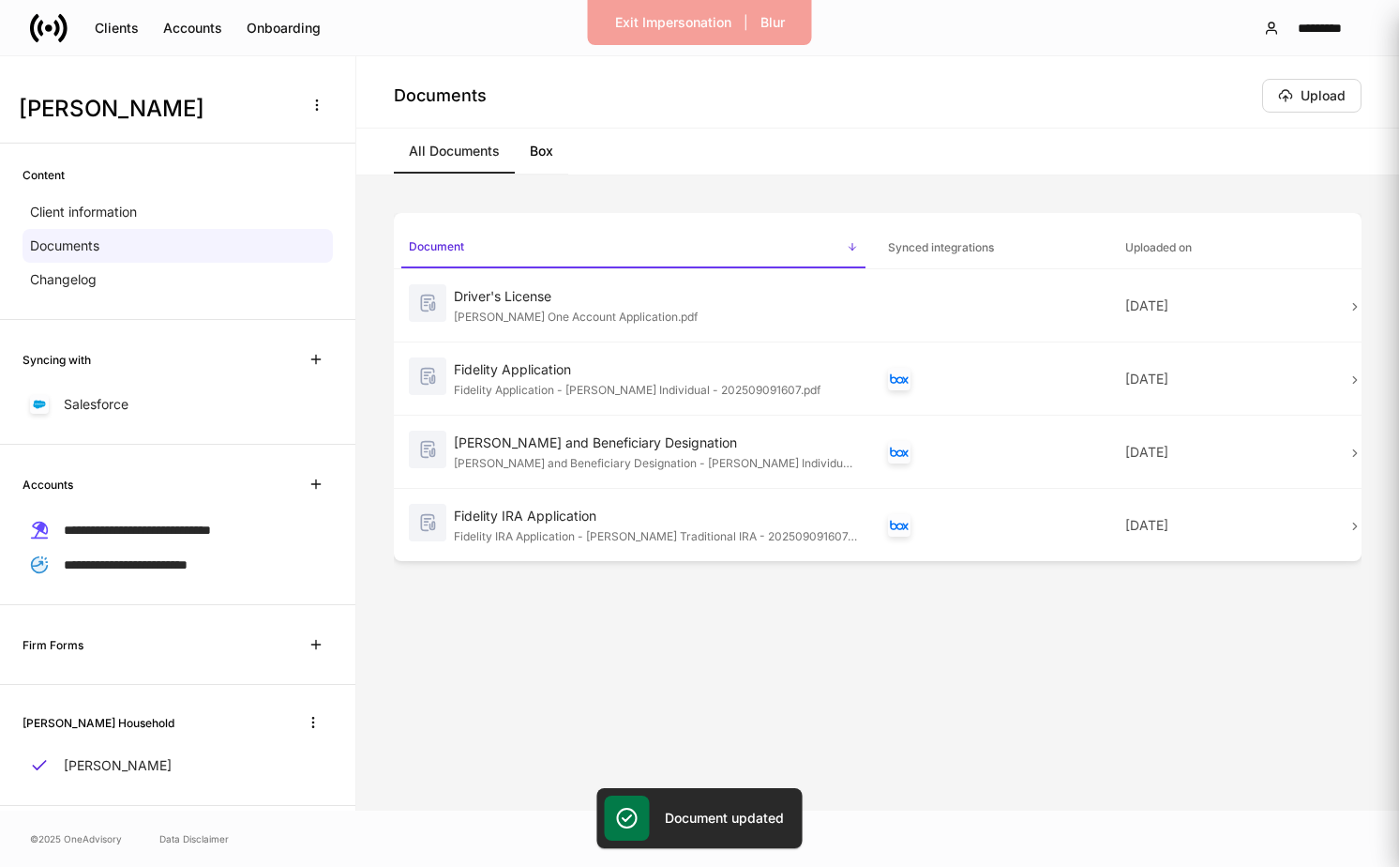
type input "***"
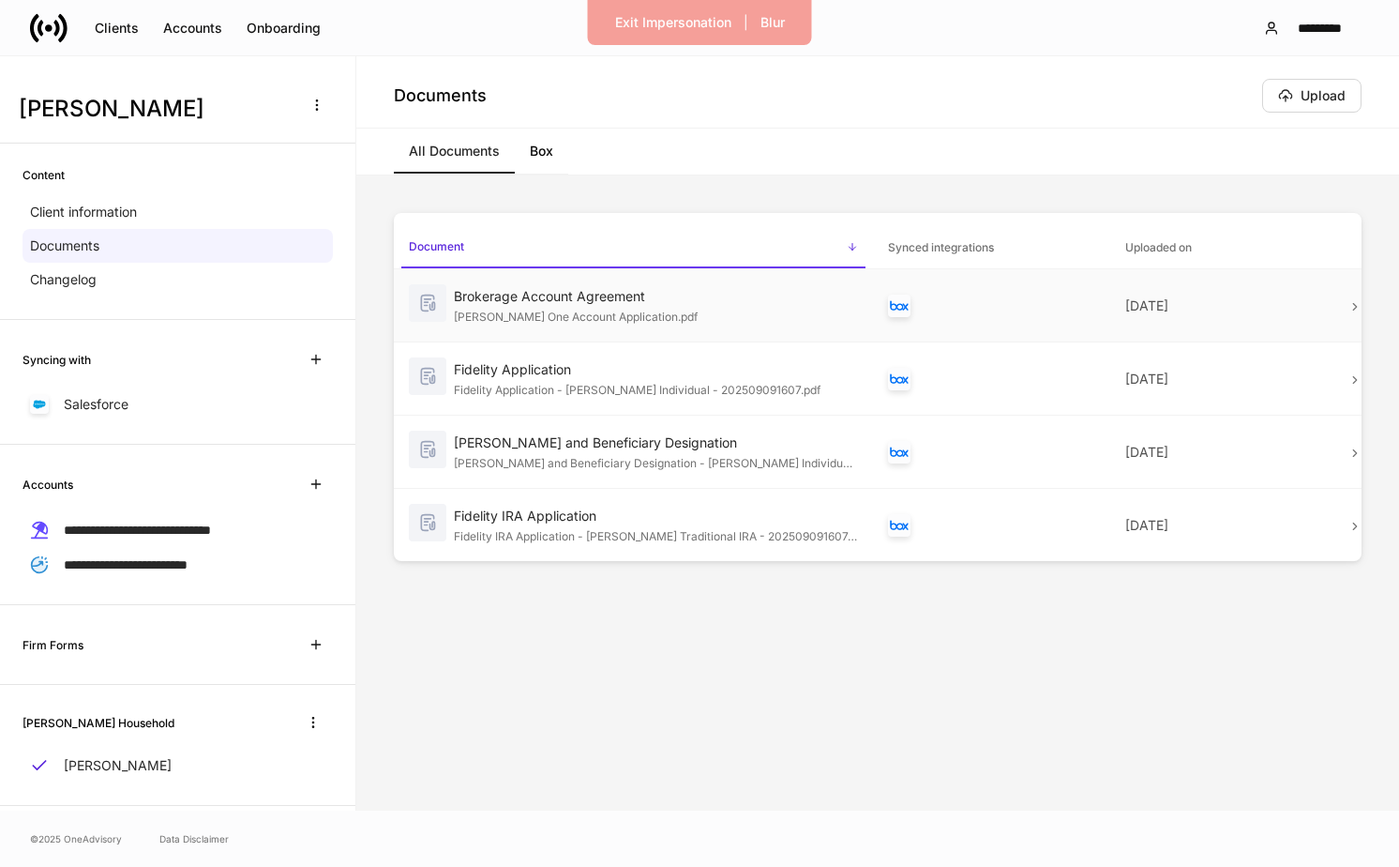
click at [959, 321] on td at bounding box center [991, 305] width 237 height 73
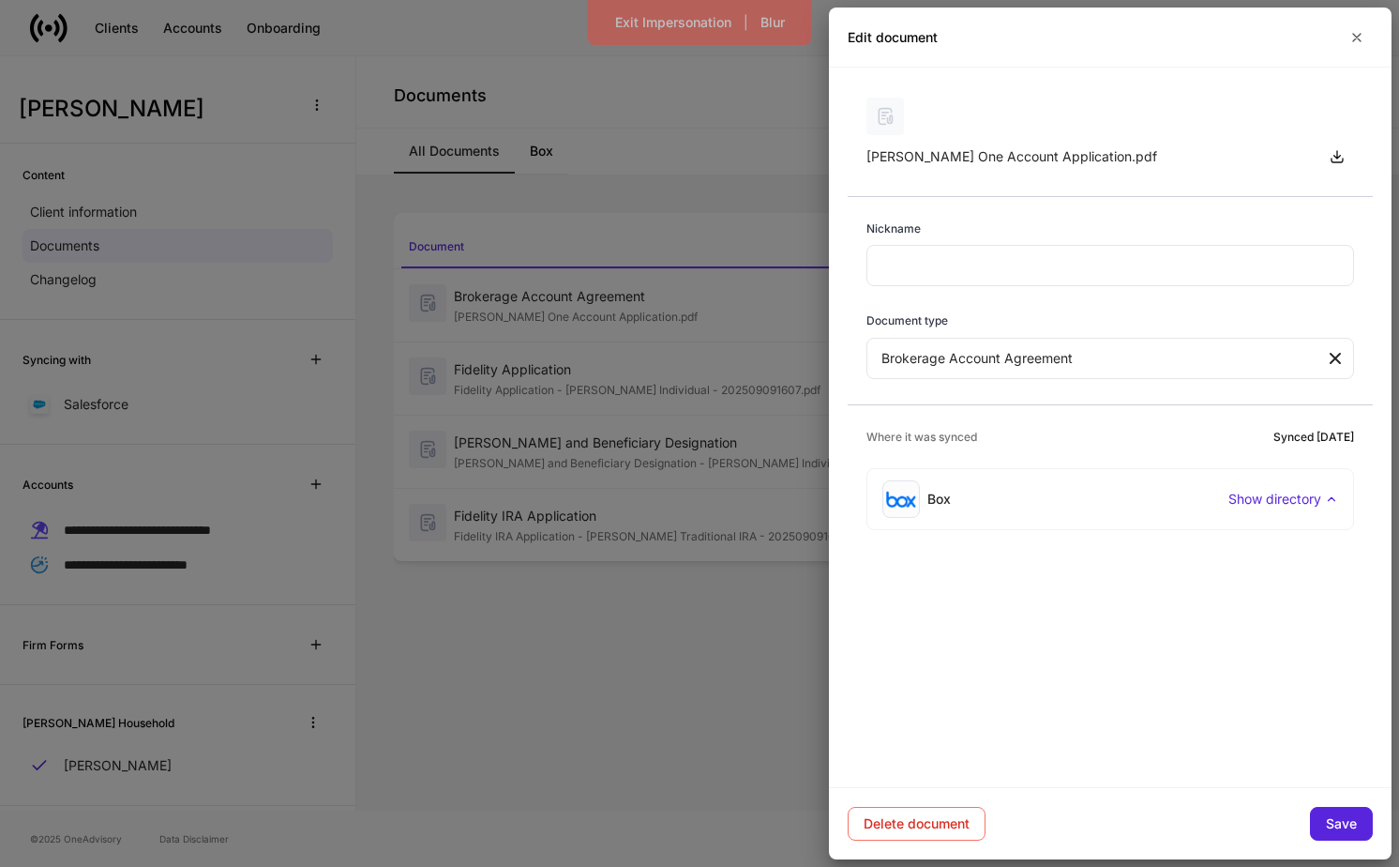
click at [1273, 496] on p "Show directory" at bounding box center [1275, 499] width 93 height 19
click at [1360, 35] on icon "button" at bounding box center [1357, 37] width 15 height 15
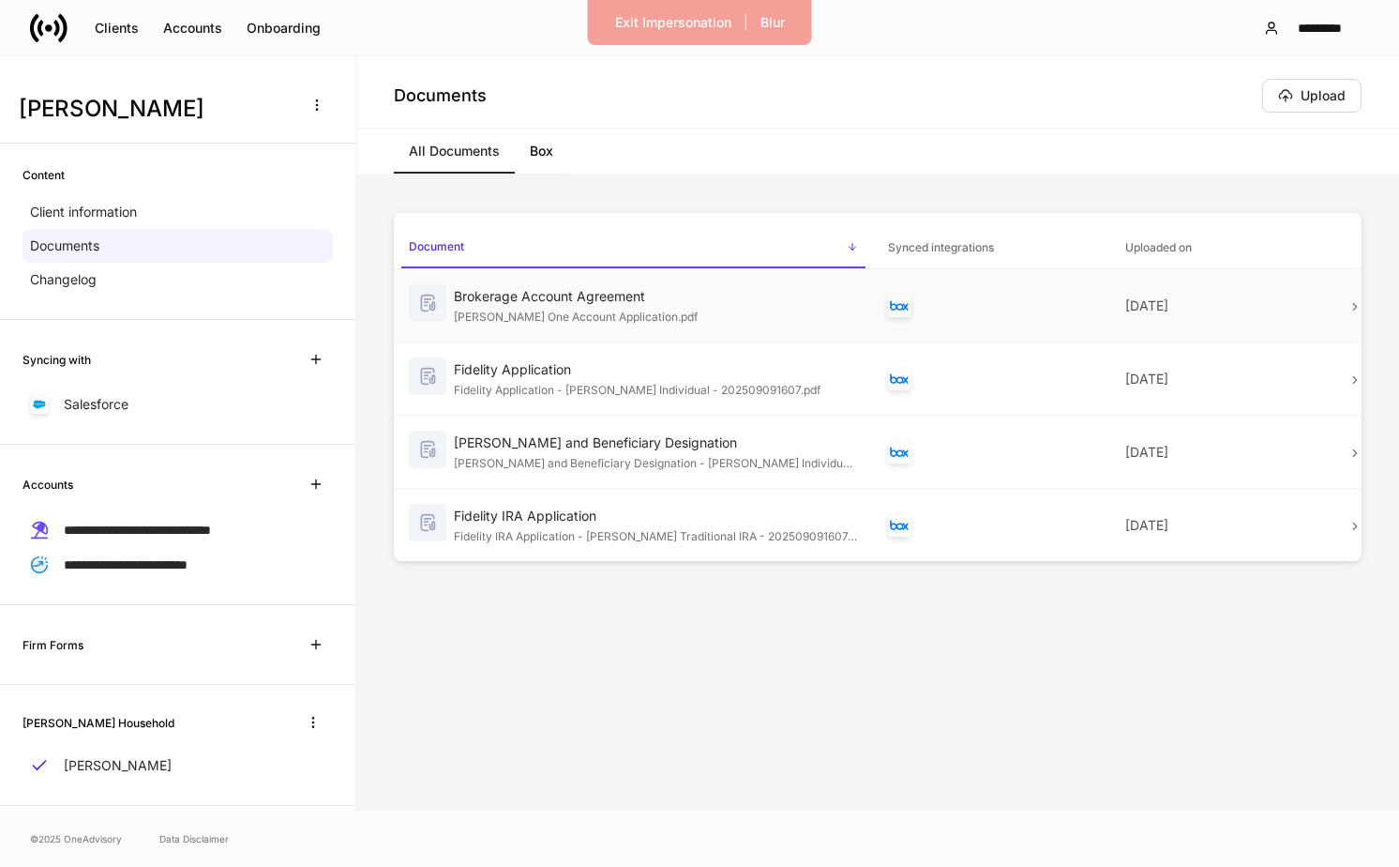
click at [1070, 293] on td at bounding box center [991, 305] width 237 height 73
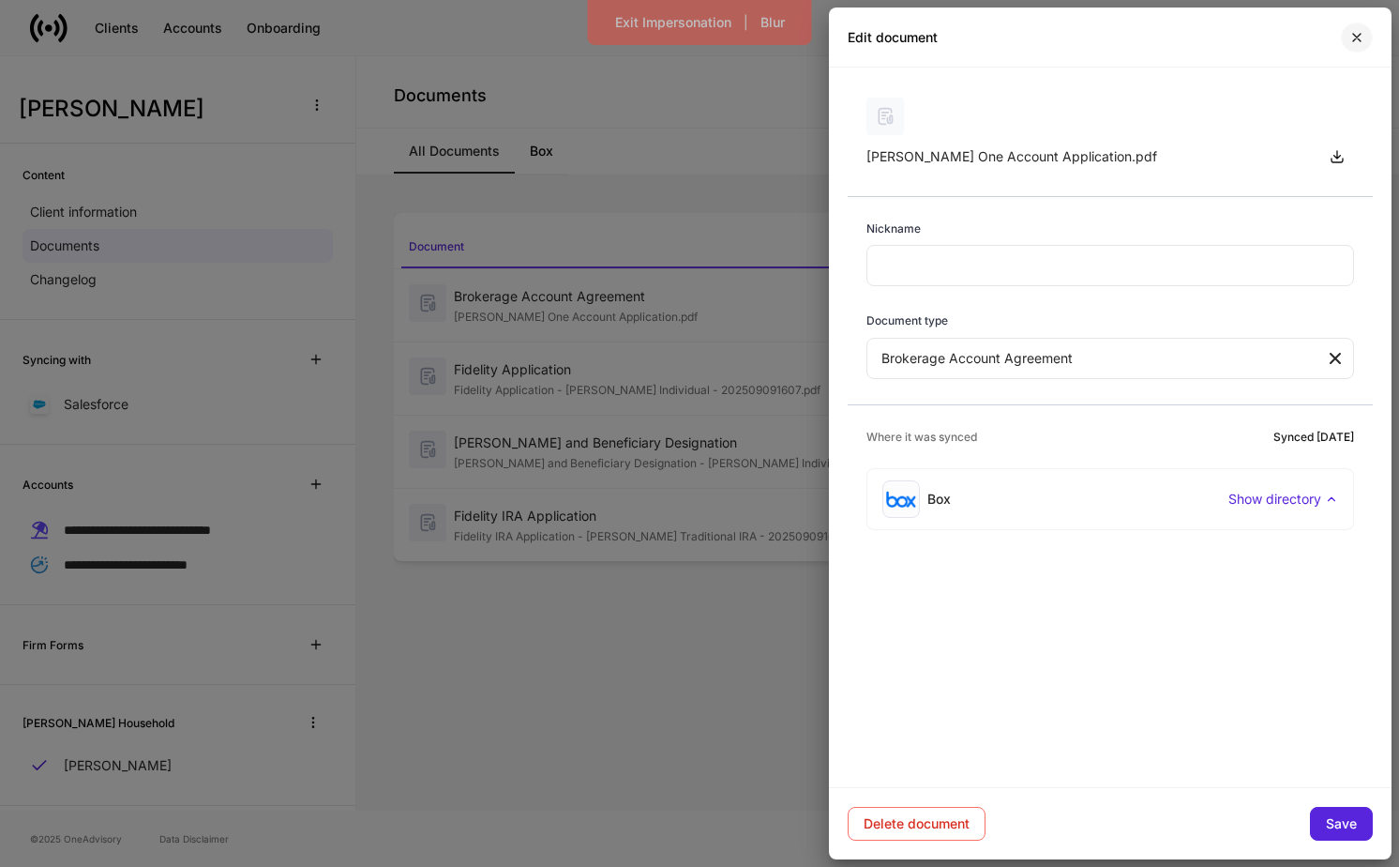
click at [1366, 31] on button "button" at bounding box center [1357, 38] width 32 height 30
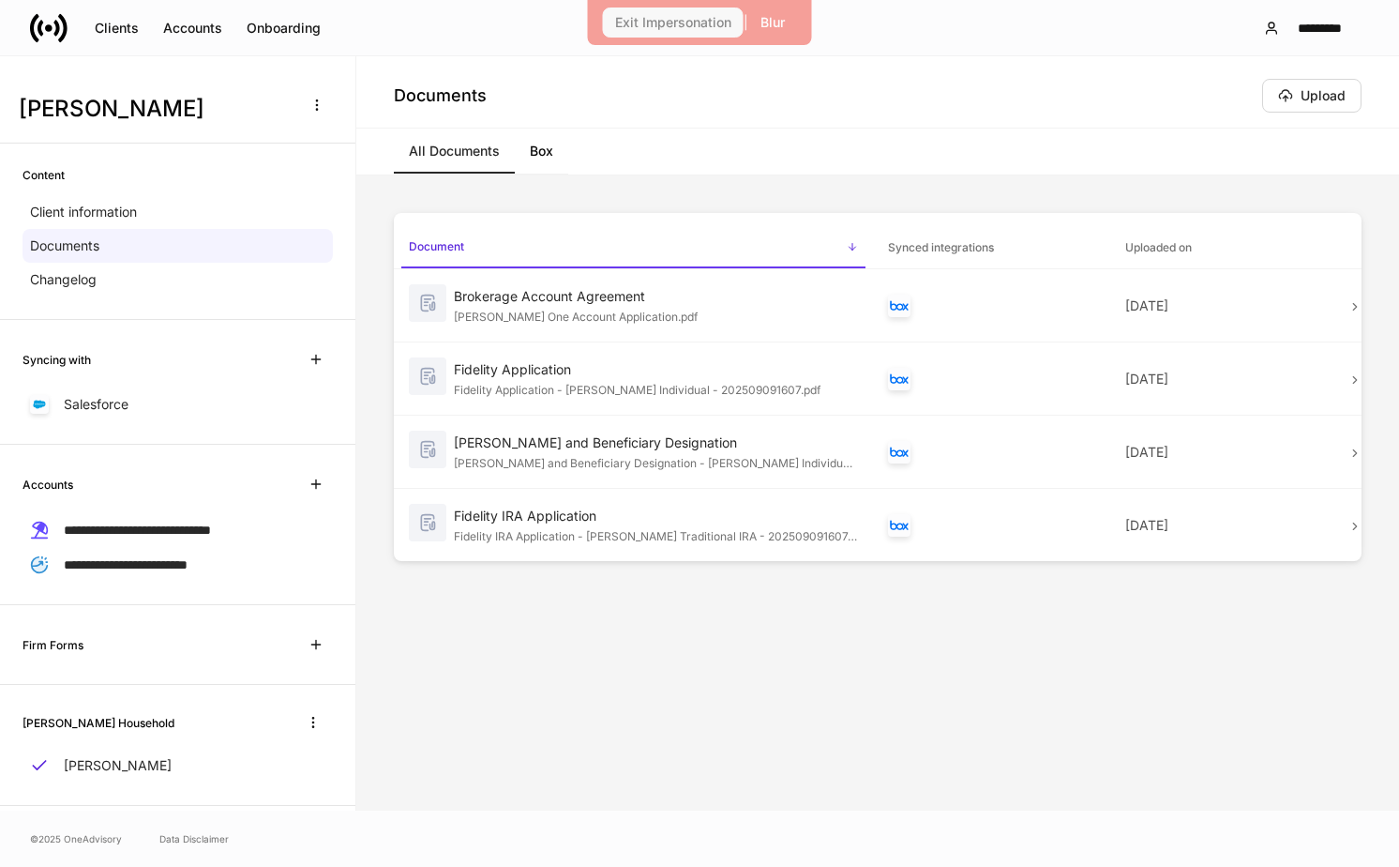
click at [651, 17] on div "Exit Impersonation" at bounding box center [673, 22] width 116 height 13
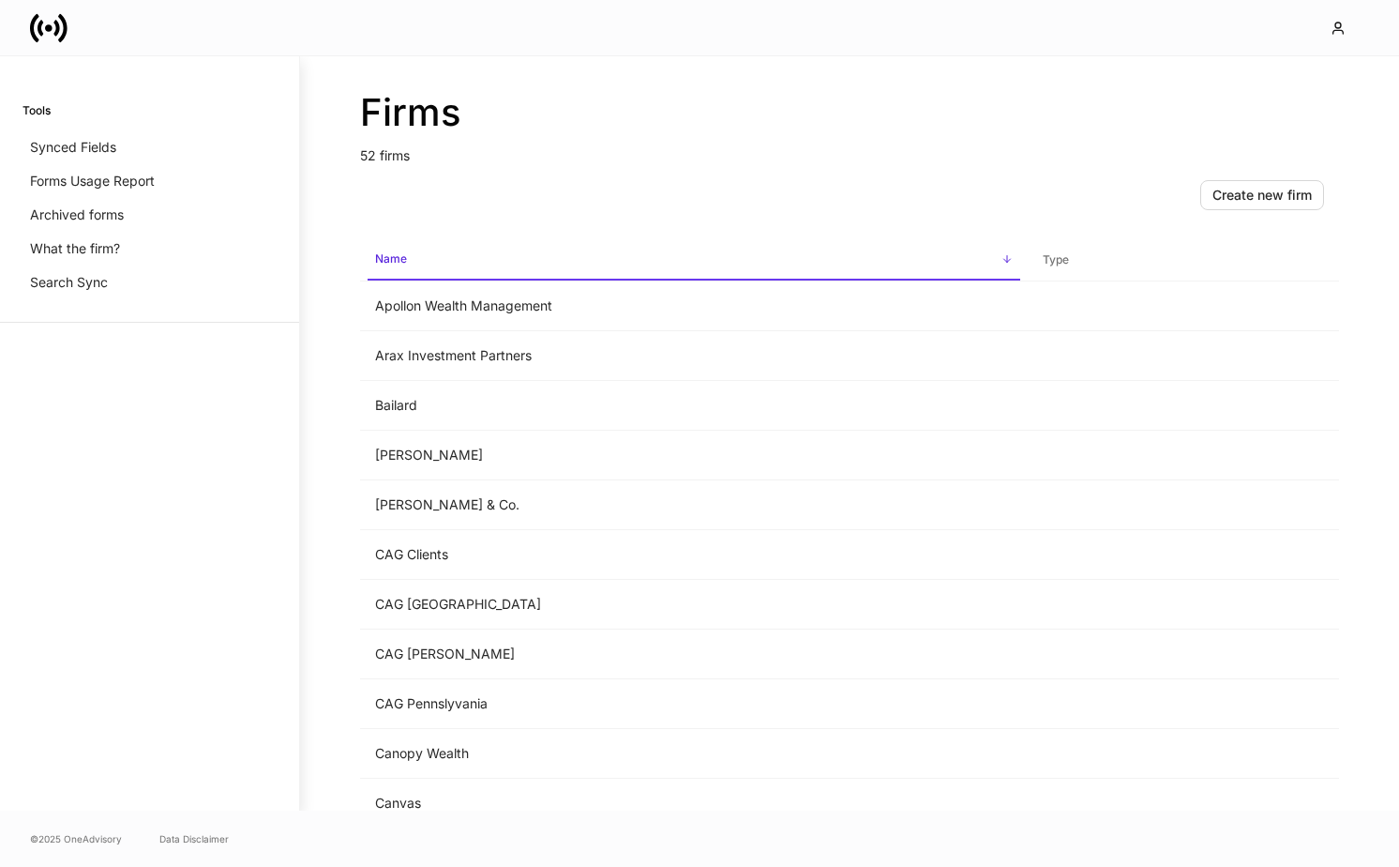
click at [891, 100] on h2 "Firms" at bounding box center [849, 112] width 979 height 45
click at [897, 35] on div at bounding box center [699, 27] width 1399 height 55
